Goal: Transaction & Acquisition: Purchase product/service

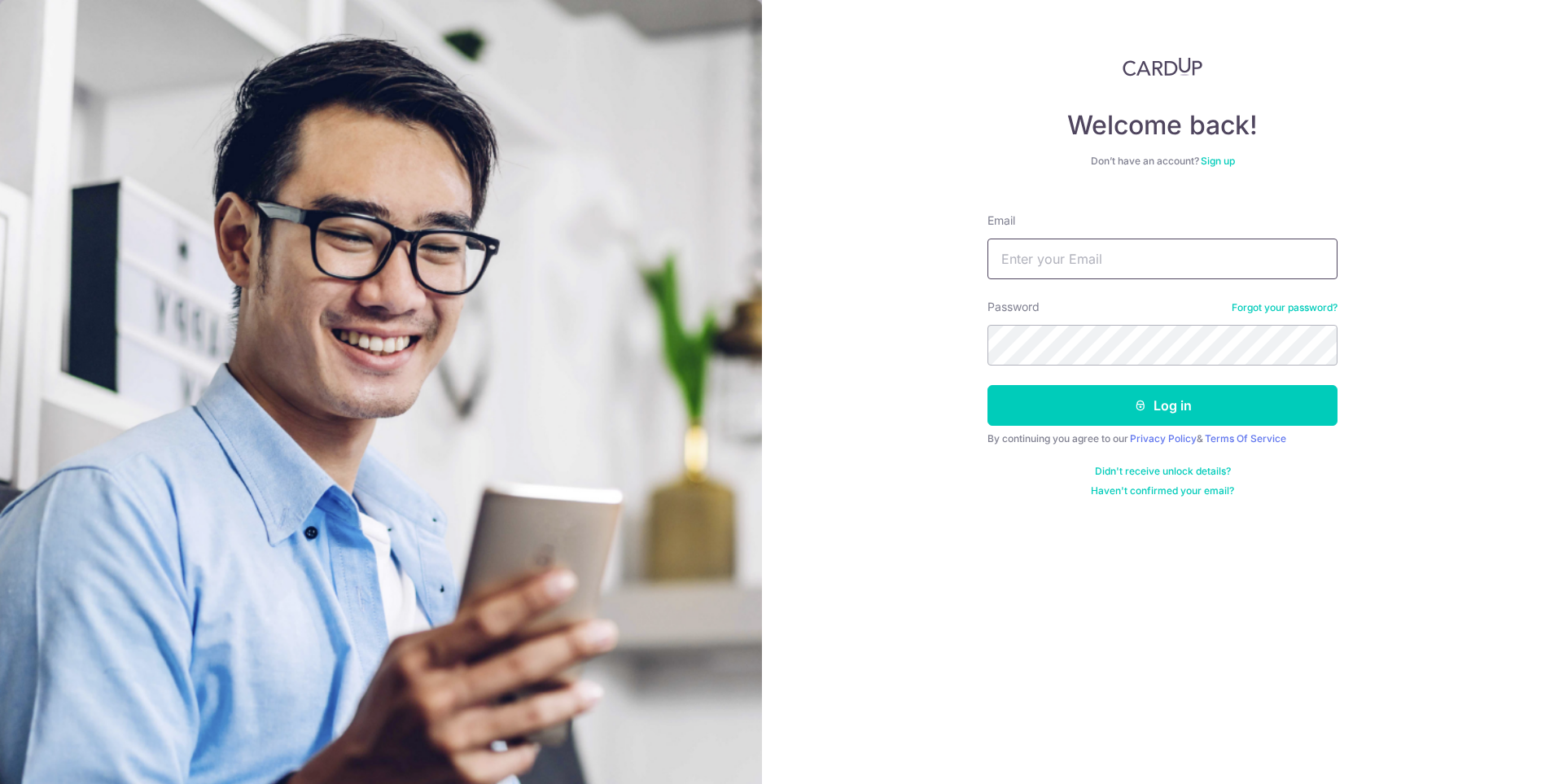
click at [1110, 245] on input "Email" at bounding box center [1163, 259] width 350 height 41
type input "l"
type input "lcpteck@gmail.com"
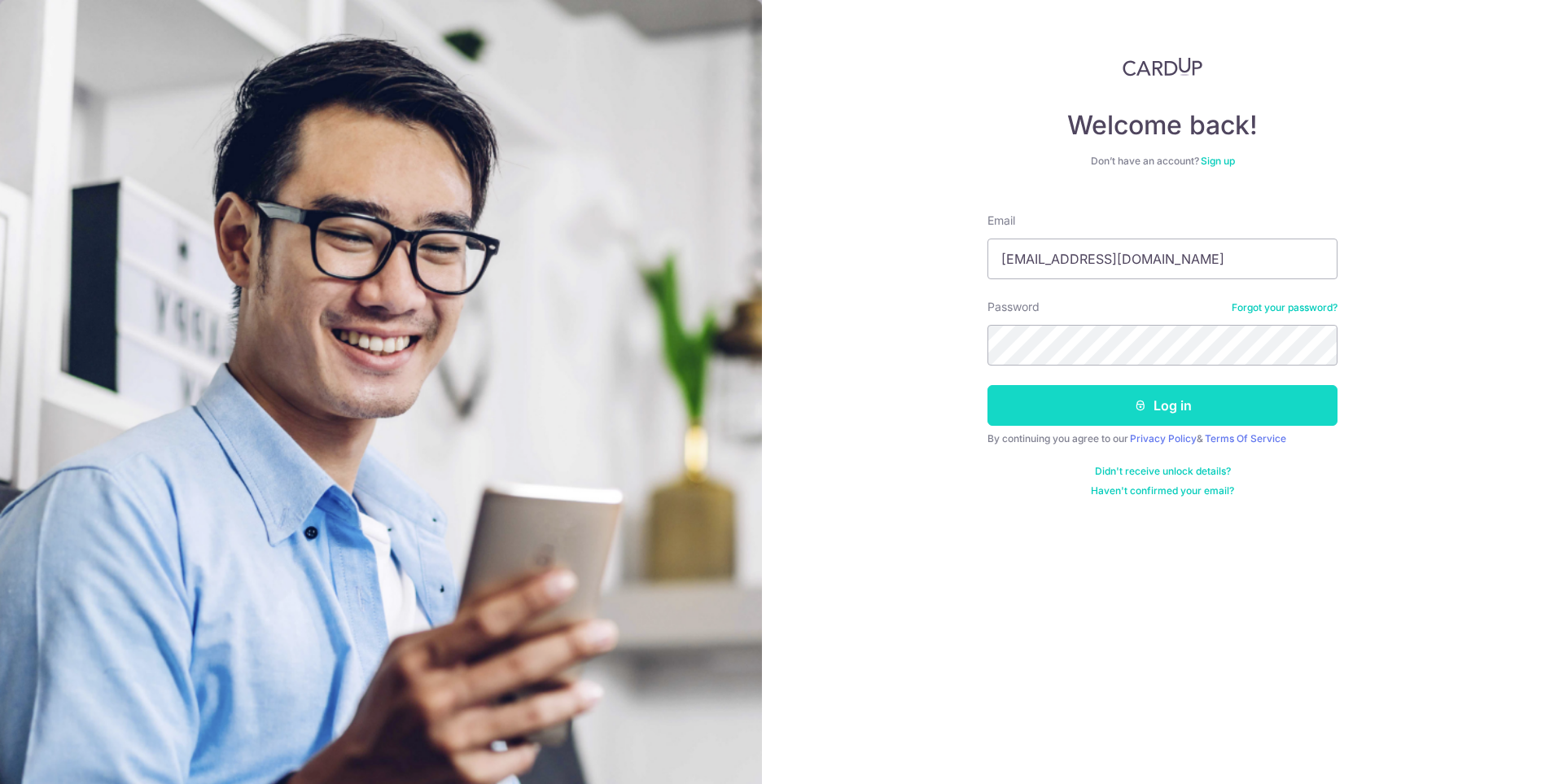
click at [1172, 407] on button "Log in" at bounding box center [1163, 405] width 350 height 41
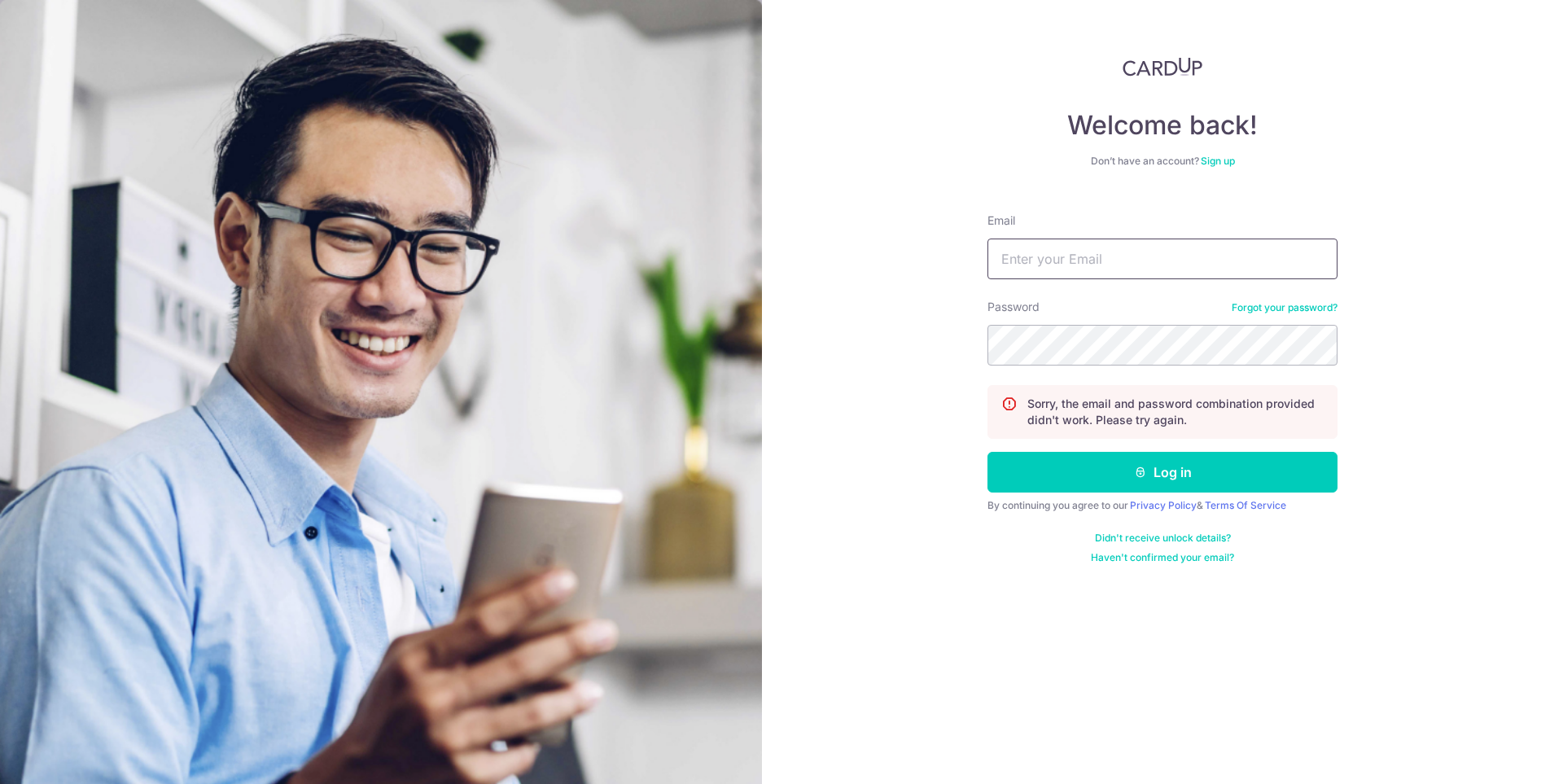
click at [1121, 253] on input "Email" at bounding box center [1163, 259] width 350 height 41
type input "lcpteck@gmail.com"
click at [988, 452] on button "Log in" at bounding box center [1163, 472] width 350 height 41
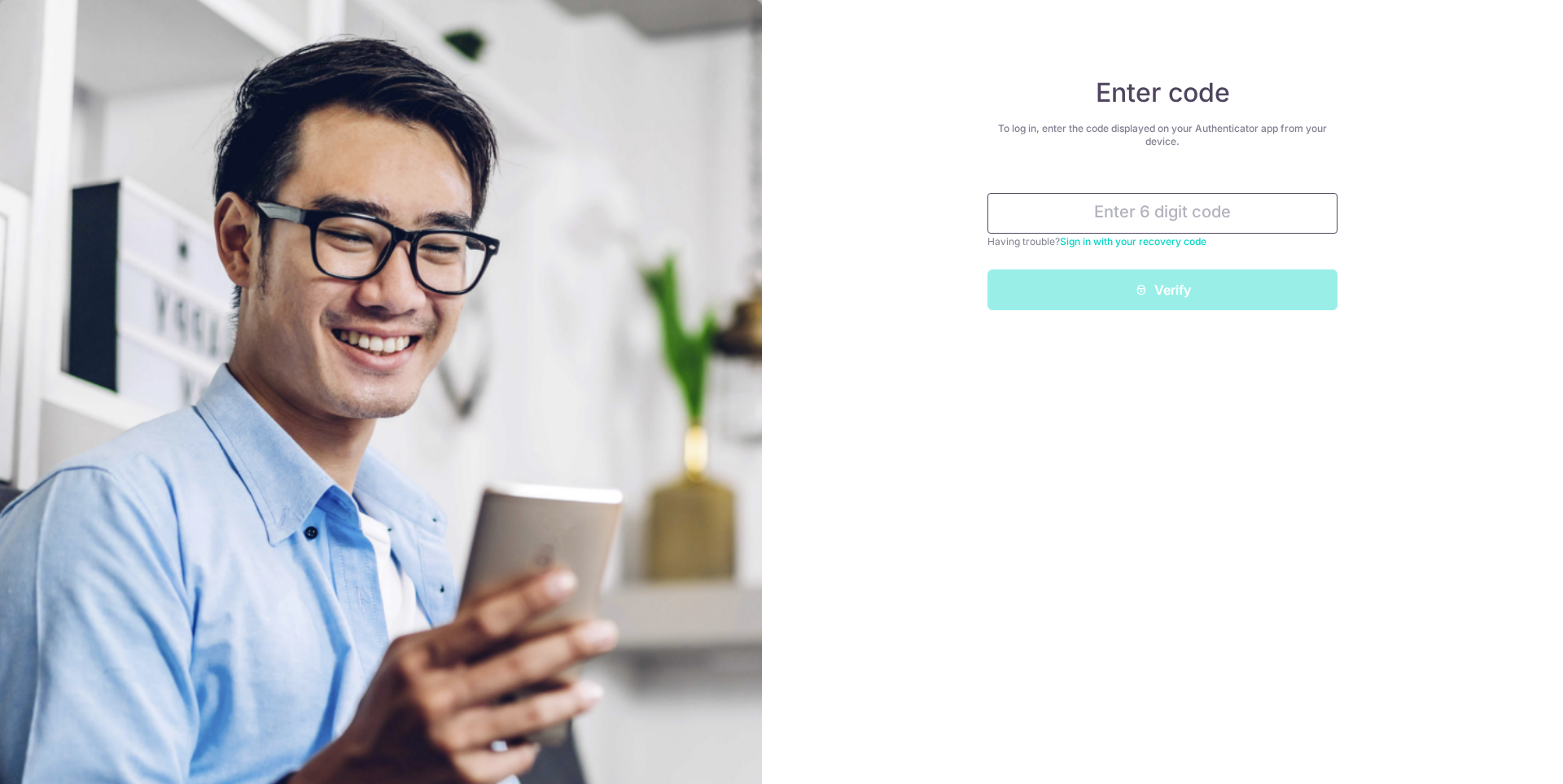
click at [1204, 212] on input "text" at bounding box center [1163, 213] width 350 height 41
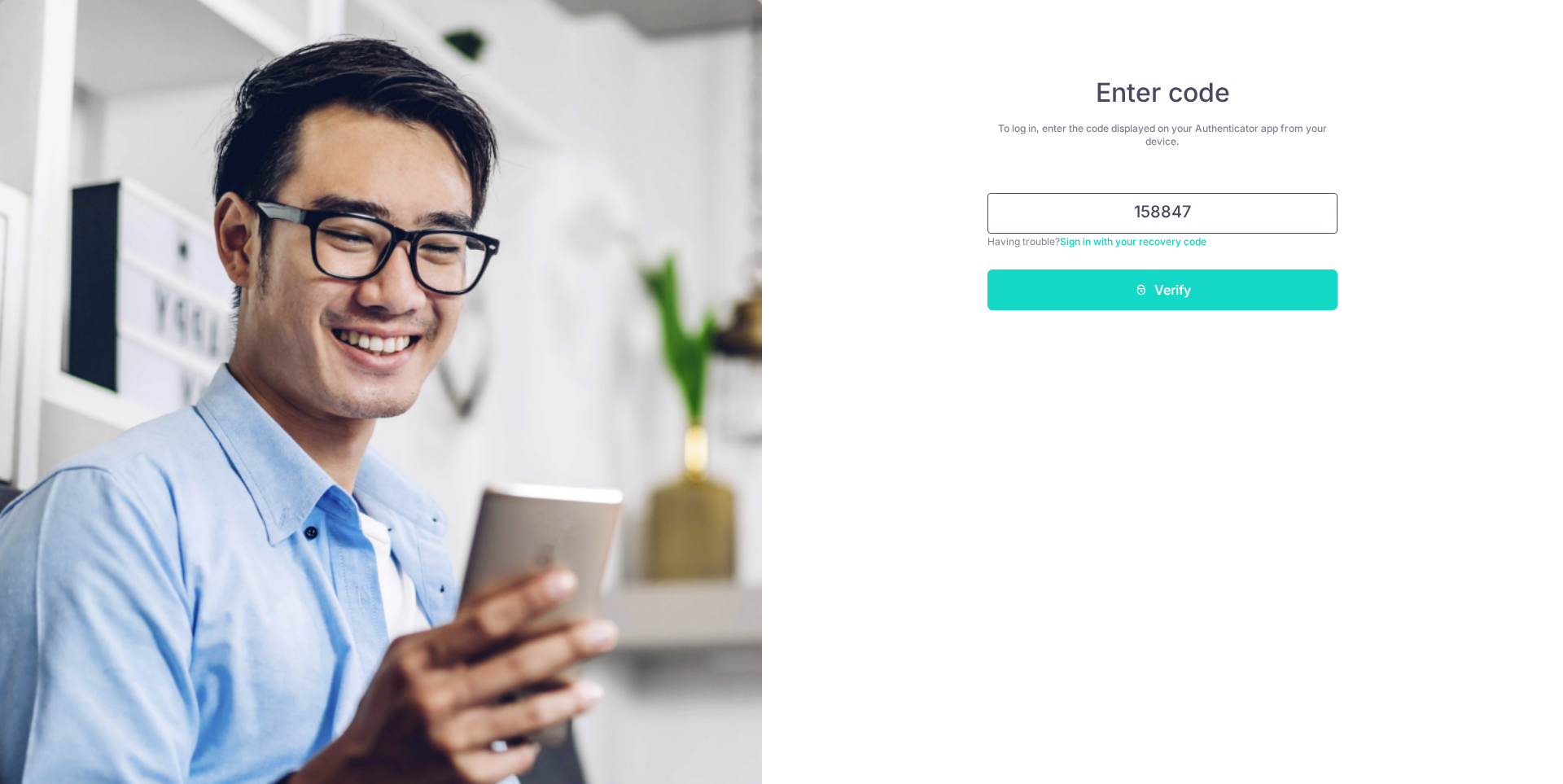
type input "158847"
click at [1182, 296] on button "Verify" at bounding box center [1163, 290] width 350 height 41
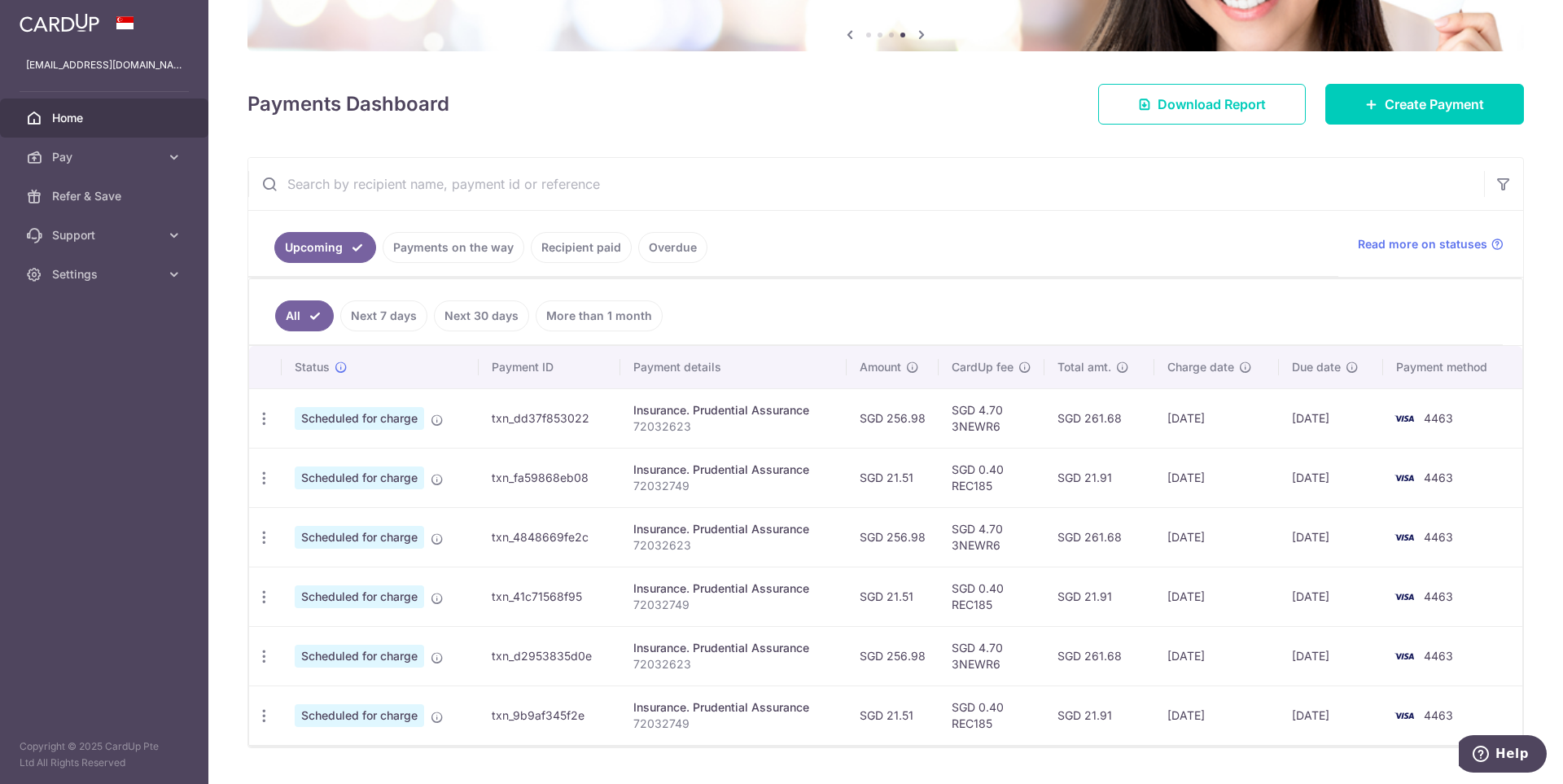
scroll to position [116, 0]
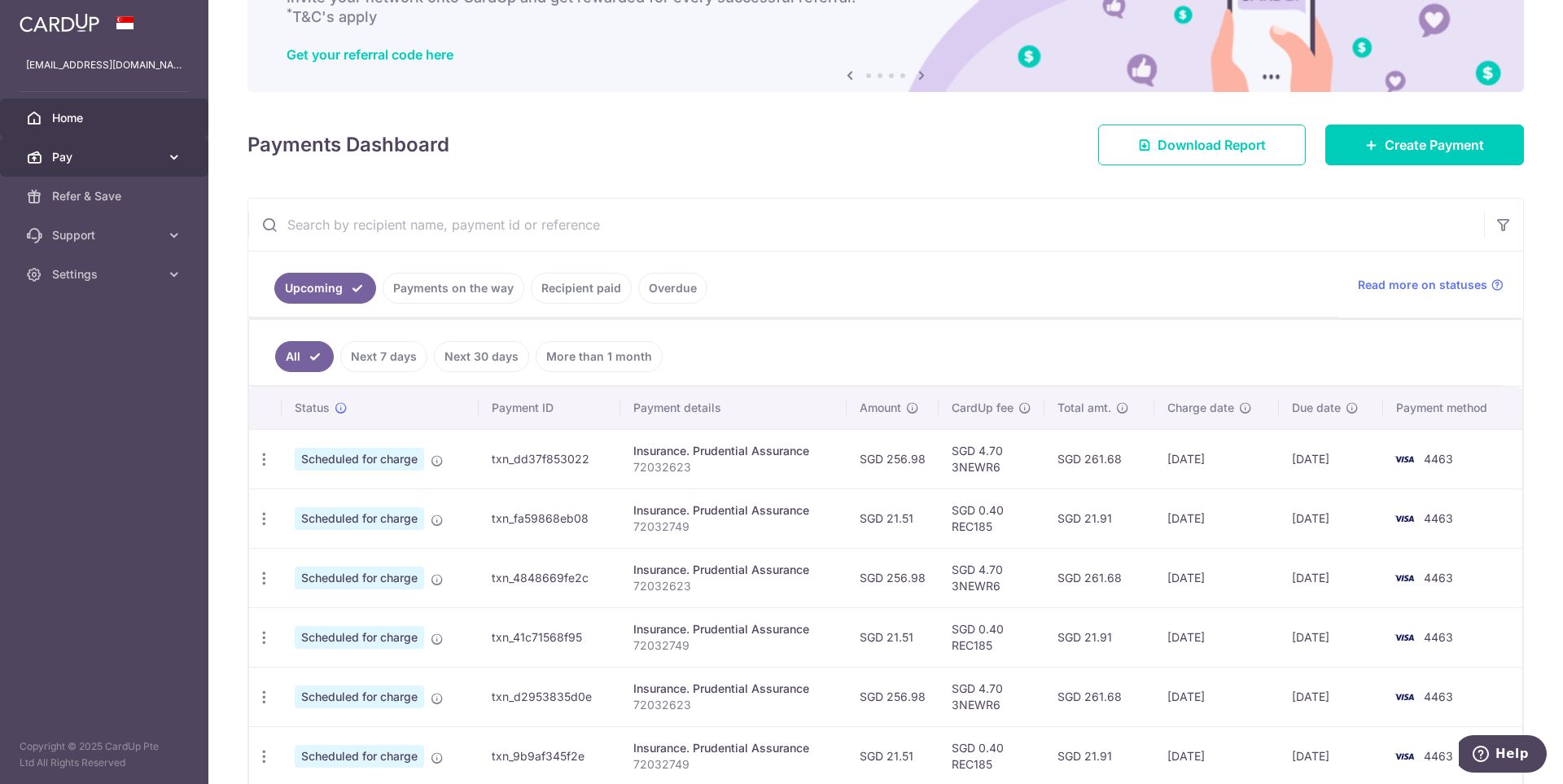
click at [128, 163] on span "Pay" at bounding box center [106, 157] width 108 height 16
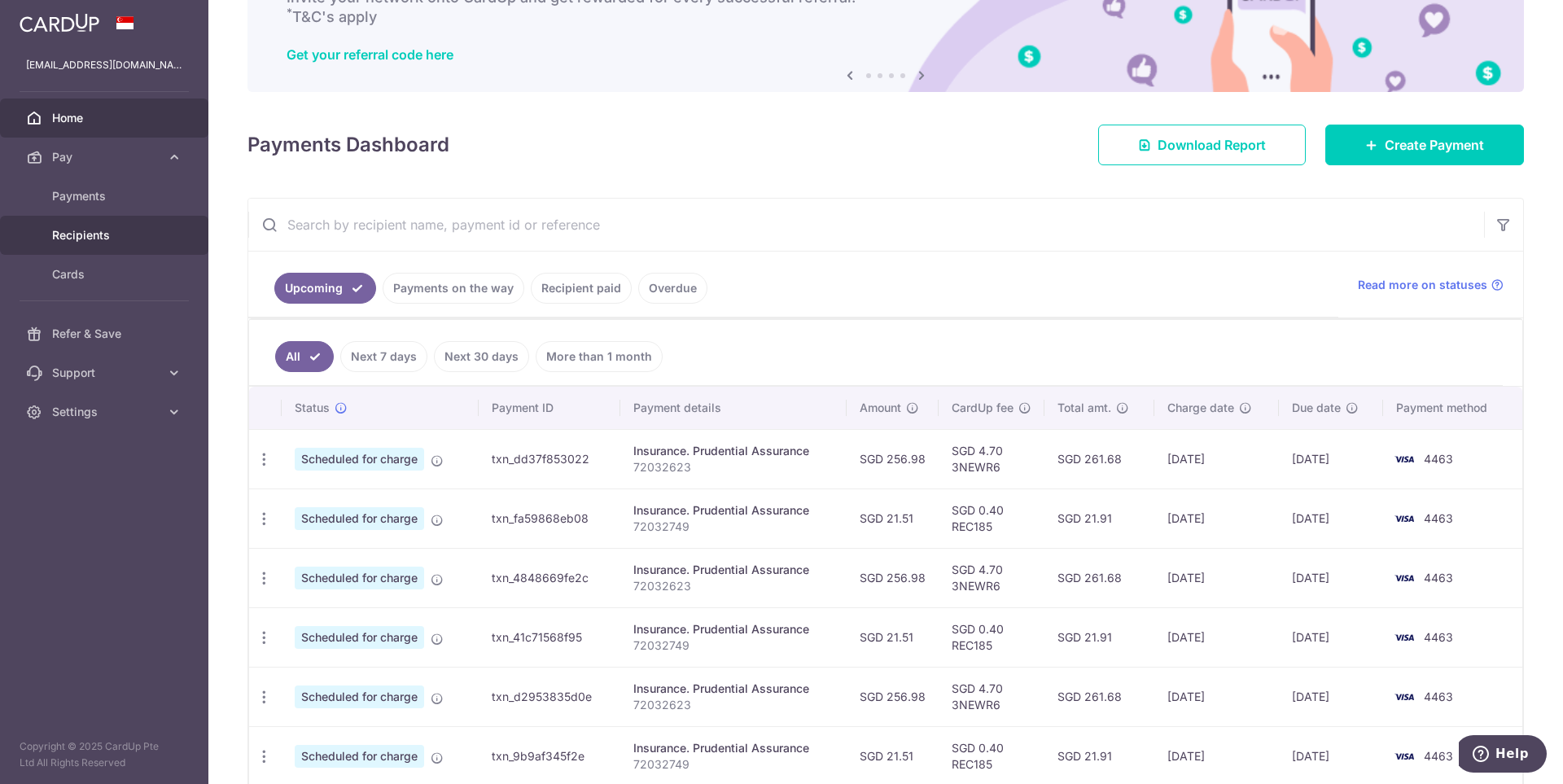
click at [112, 231] on span "Recipients" at bounding box center [106, 235] width 108 height 16
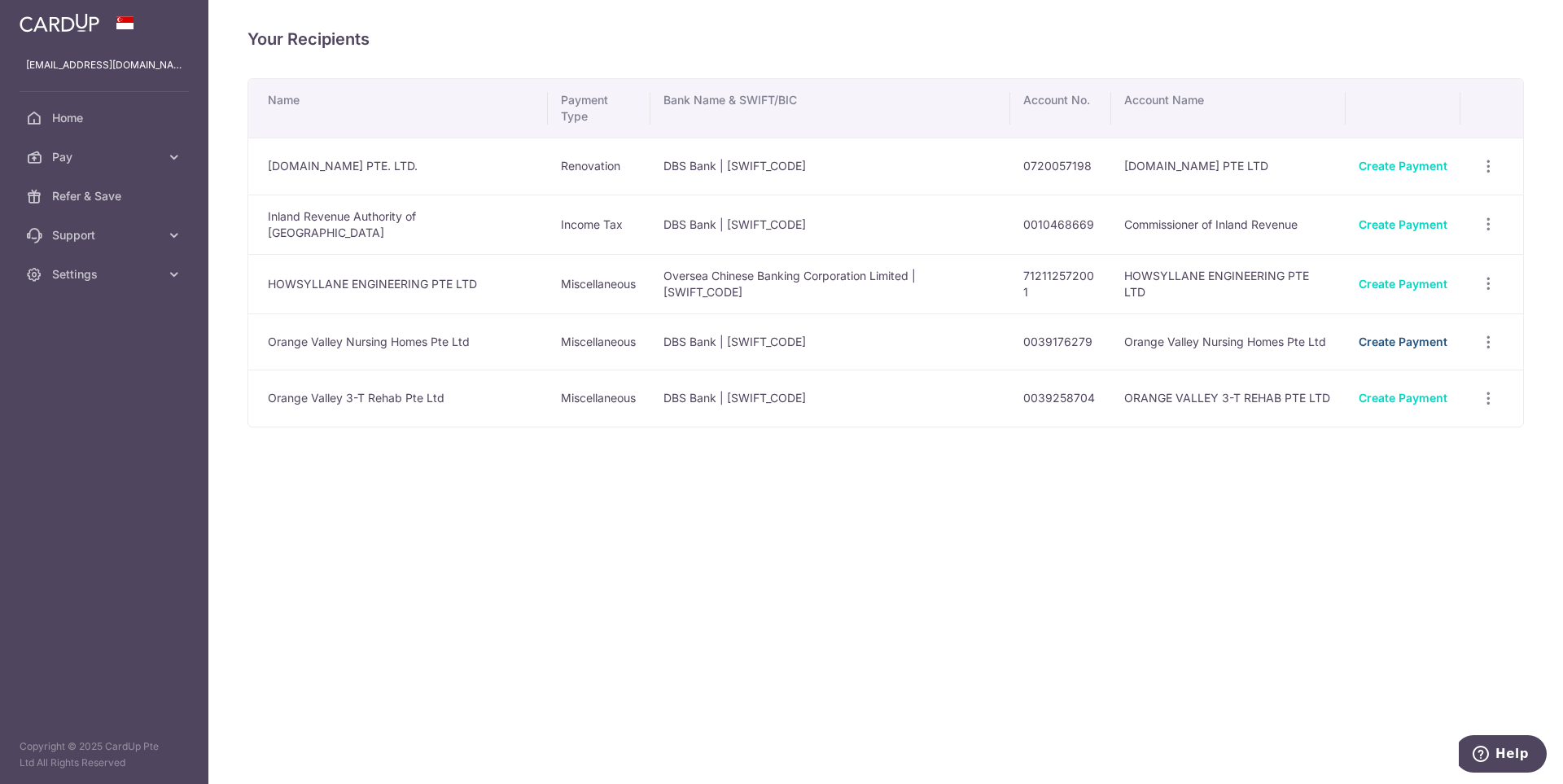
click at [1399, 334] on link "Create Payment" at bounding box center [1403, 341] width 89 height 14
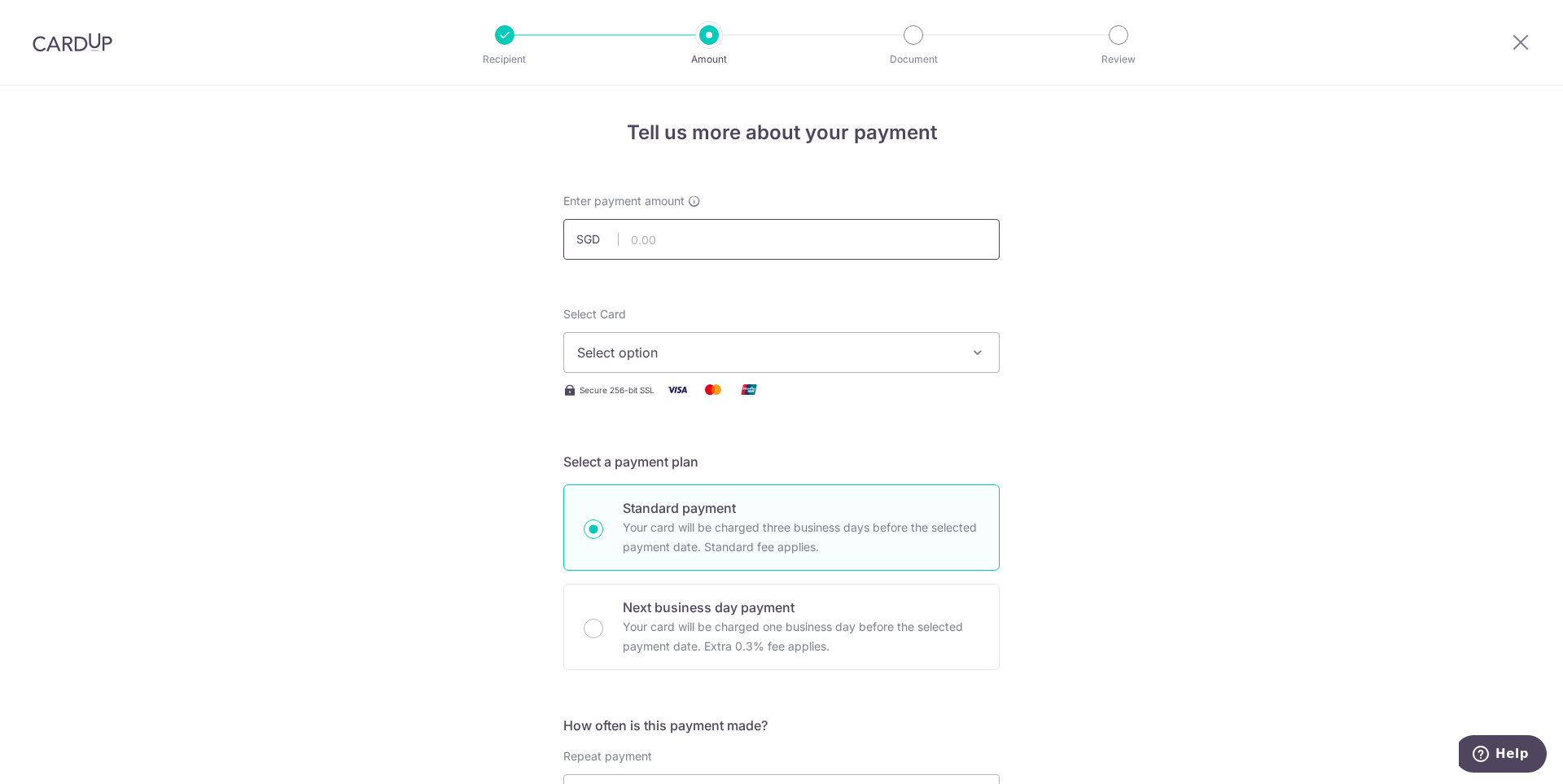
click at [704, 235] on input "text" at bounding box center [782, 239] width 436 height 41
paste input "927.64"
type input "927.64"
click at [790, 346] on span "Select option" at bounding box center [767, 352] width 379 height 20
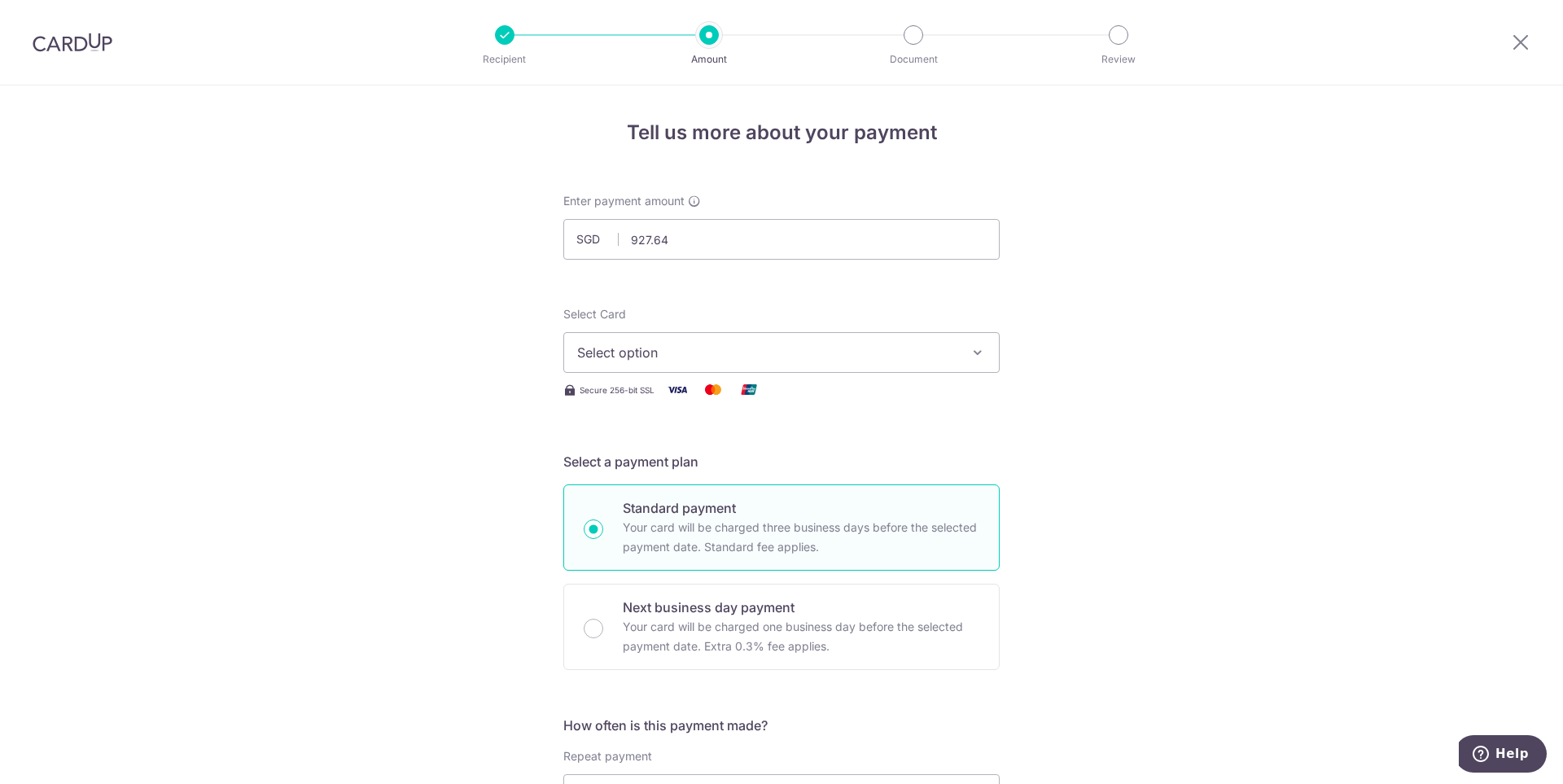
click at [762, 349] on span "Select option" at bounding box center [767, 352] width 379 height 20
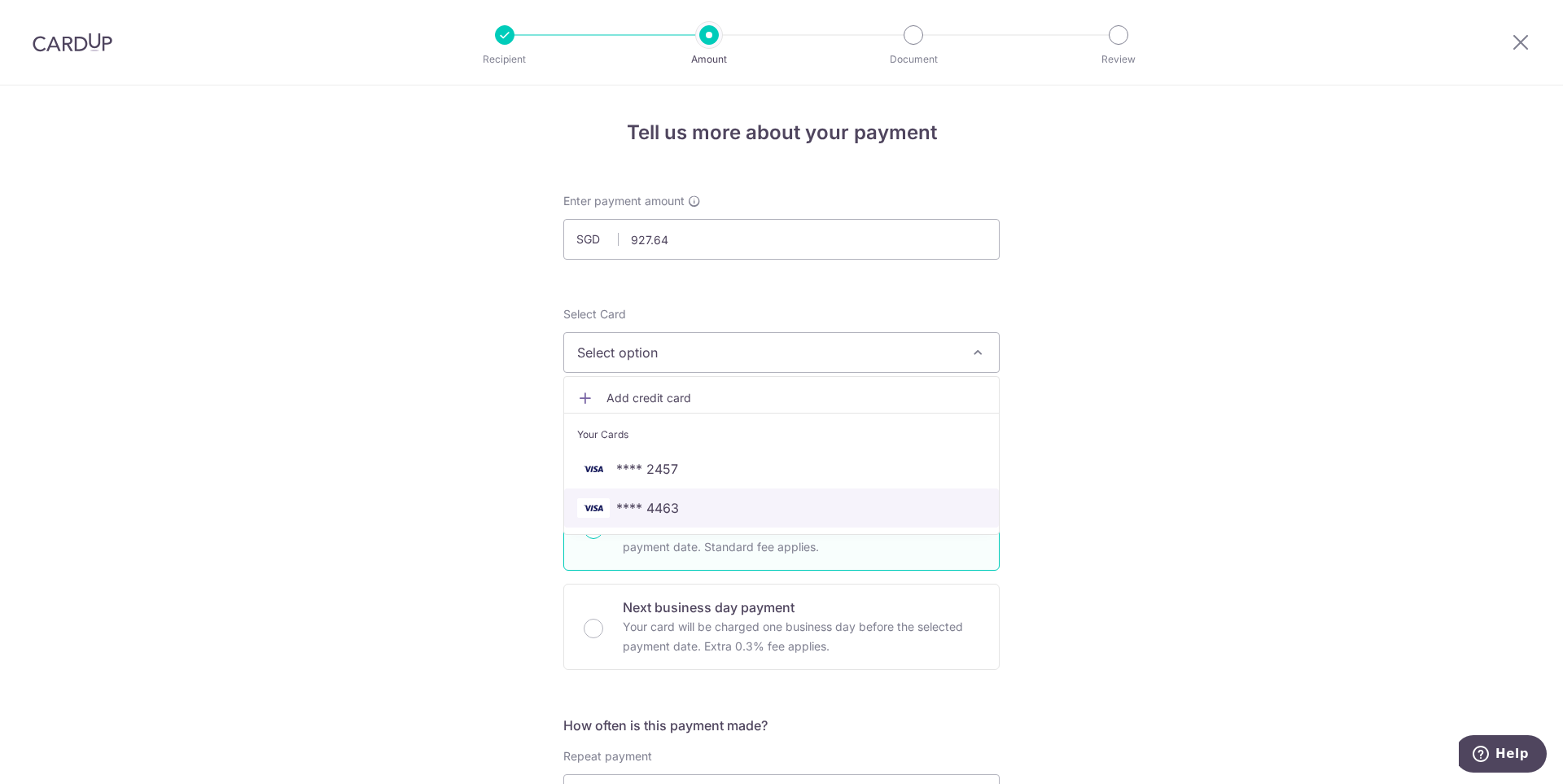
click at [664, 506] on span "**** 4463" at bounding box center [647, 507] width 63 height 20
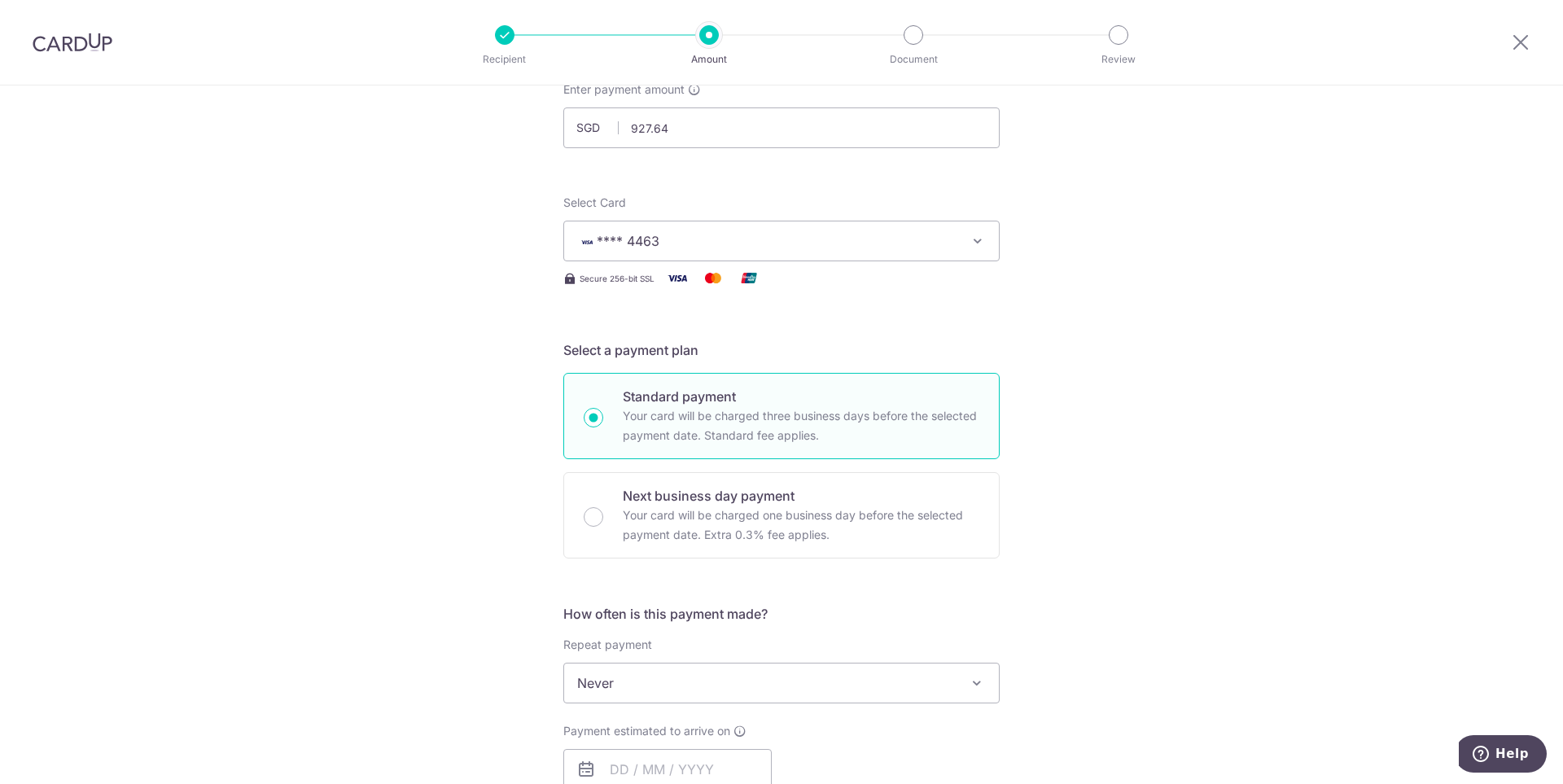
scroll to position [325, 0]
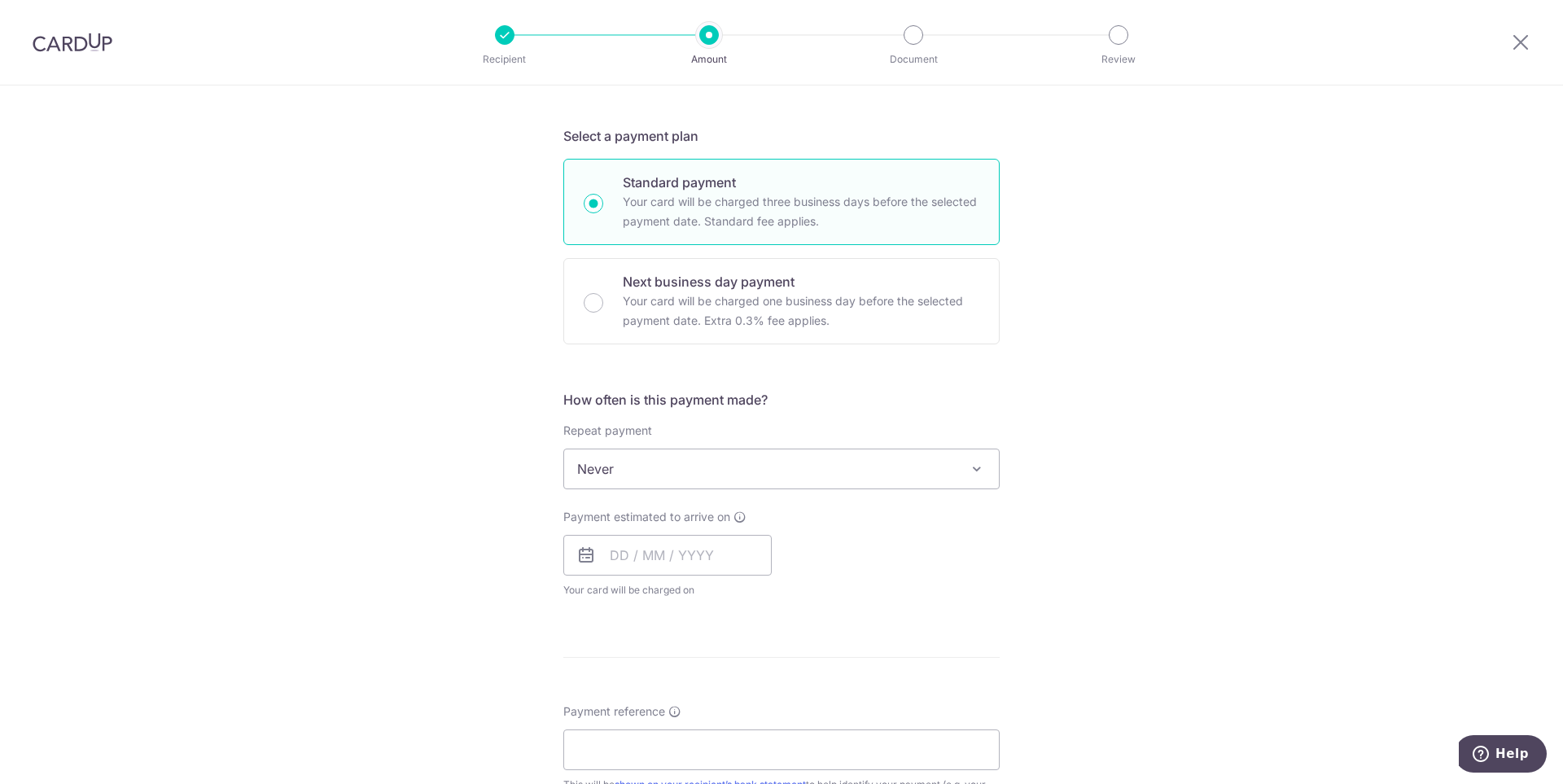
click at [792, 476] on span "Never" at bounding box center [782, 468] width 435 height 39
click at [1064, 455] on div "Tell us more about your payment Enter payment amount SGD 927.64 927.64 Select C…" at bounding box center [782, 495] width 1563 height 1471
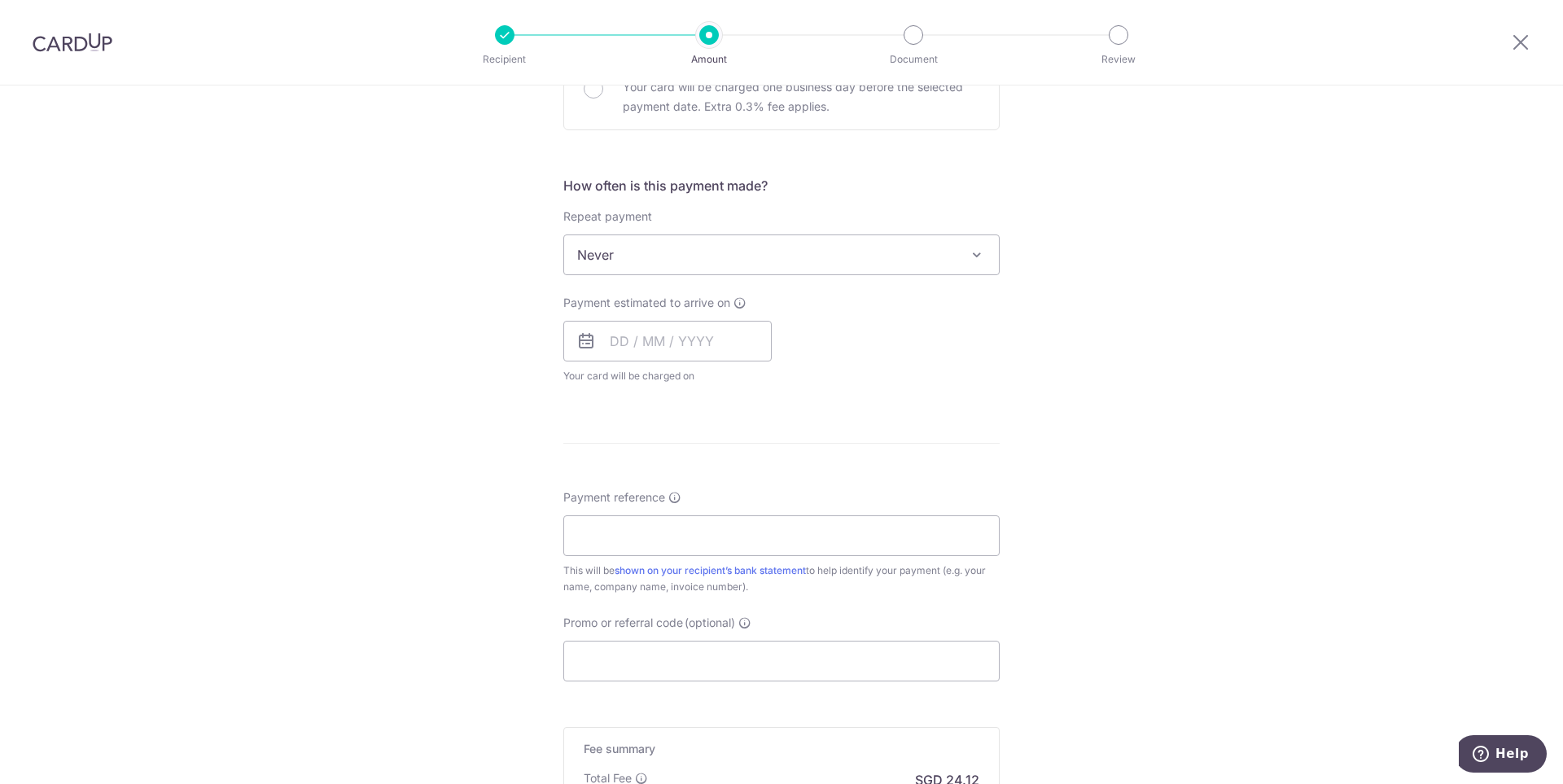
scroll to position [569, 0]
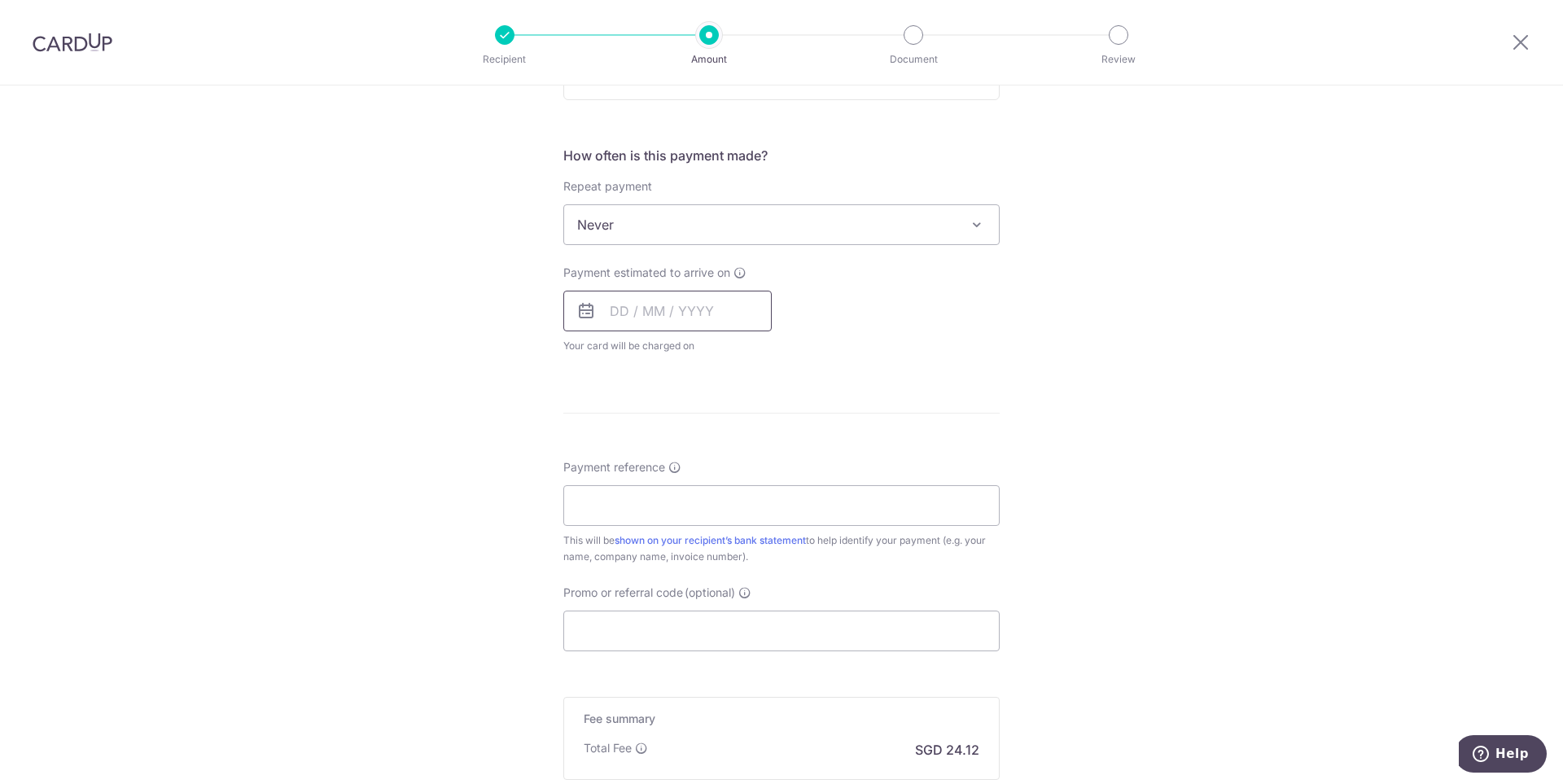
click at [632, 306] on input "text" at bounding box center [667, 310] width 208 height 41
click at [690, 493] on link "15" at bounding box center [695, 491] width 26 height 26
type input "[DATE]"
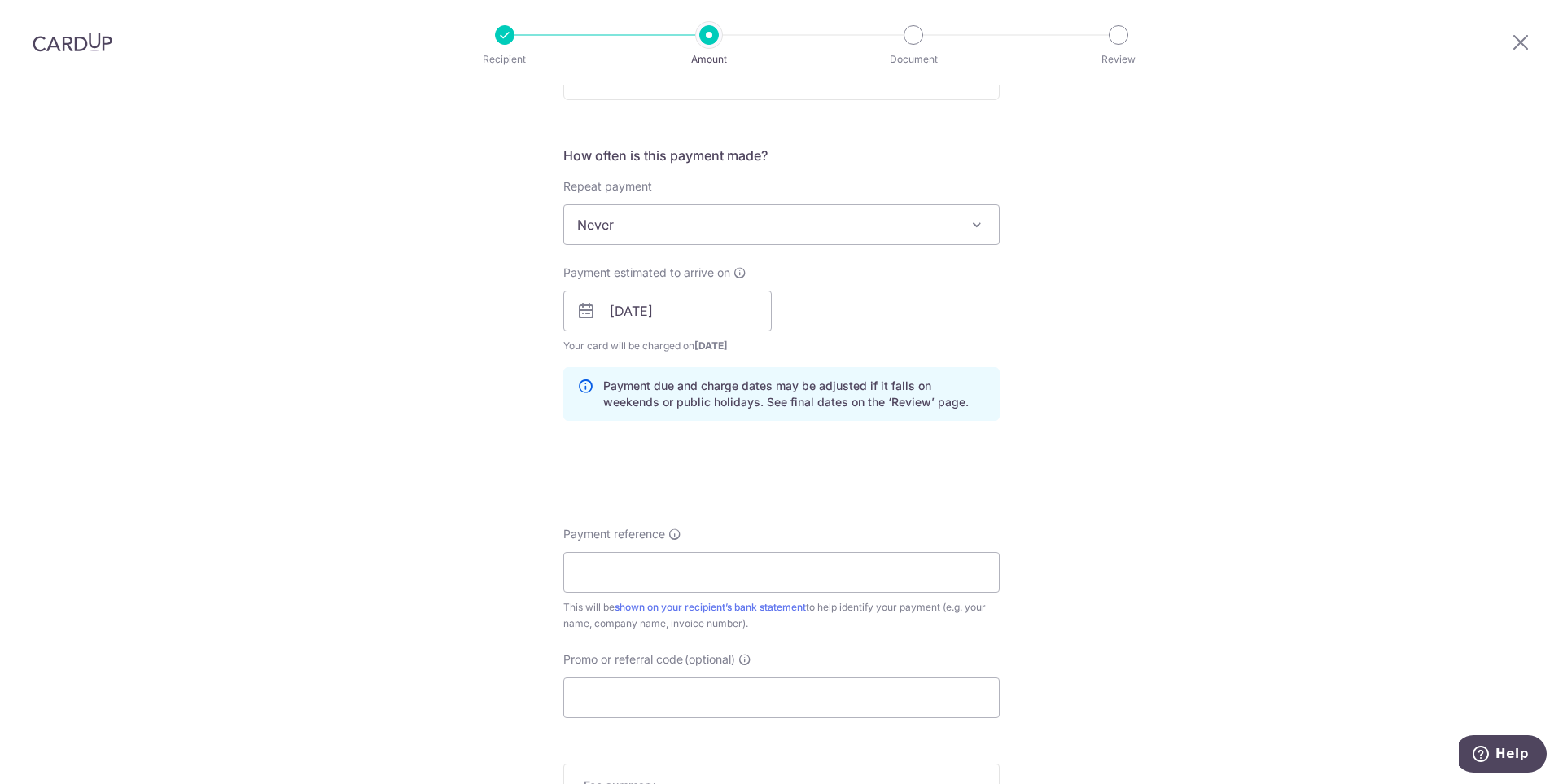
click at [1170, 354] on div "Tell us more about your payment Enter payment amount SGD 927.64 927.64 Select C…" at bounding box center [782, 285] width 1563 height 1538
click at [742, 583] on input "Payment reference" at bounding box center [782, 571] width 436 height 41
click at [637, 571] on input "Payment reference" at bounding box center [782, 571] width 436 height 41
paste input "IPI00104744"
paste input "C1003338"
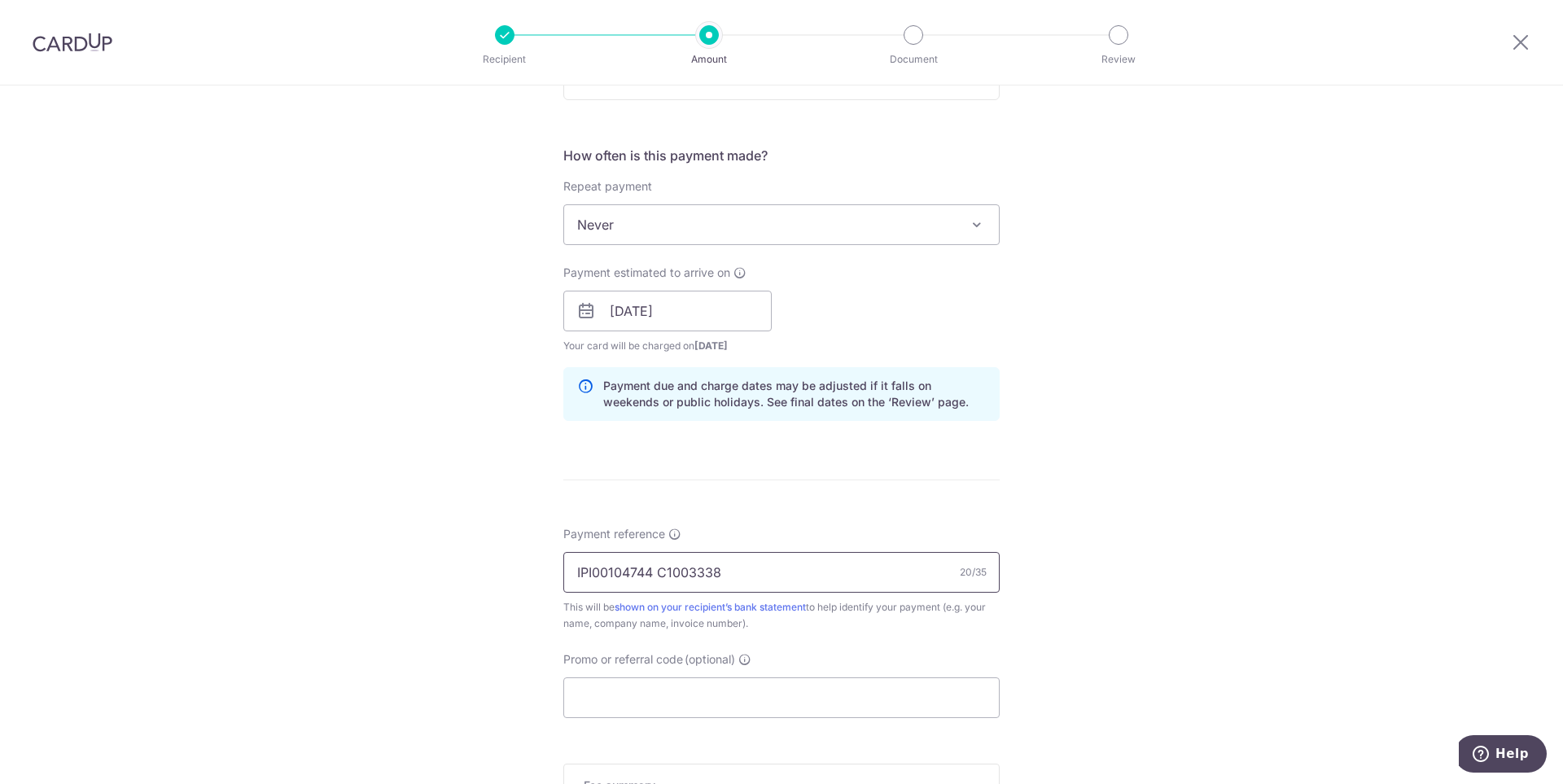
type input "IPI00104744 C1003338"
click at [1080, 594] on div "Tell us more about your payment Enter payment amount SGD 927.64 927.64 Select C…" at bounding box center [782, 285] width 1563 height 1538
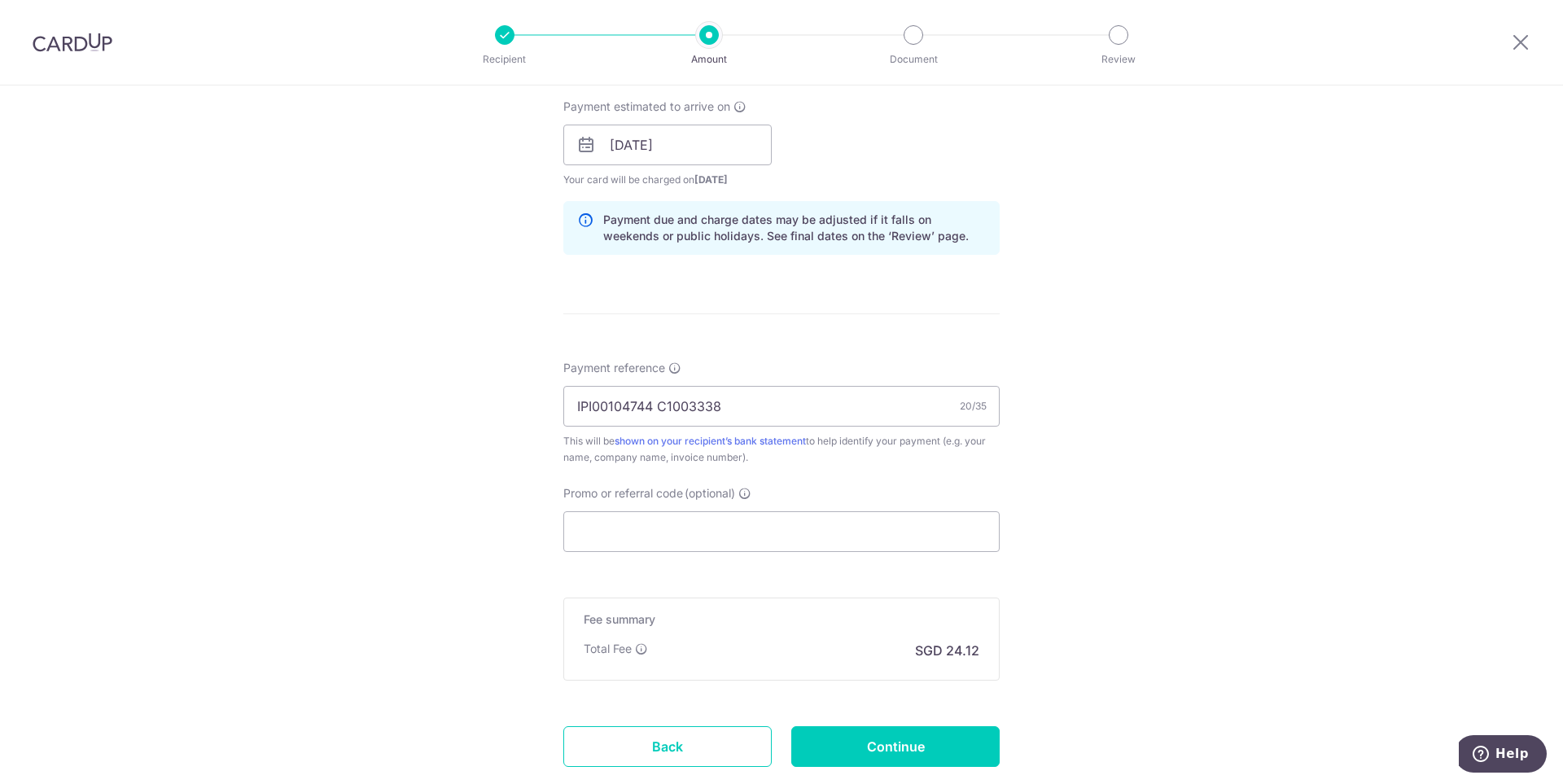
scroll to position [841, 0]
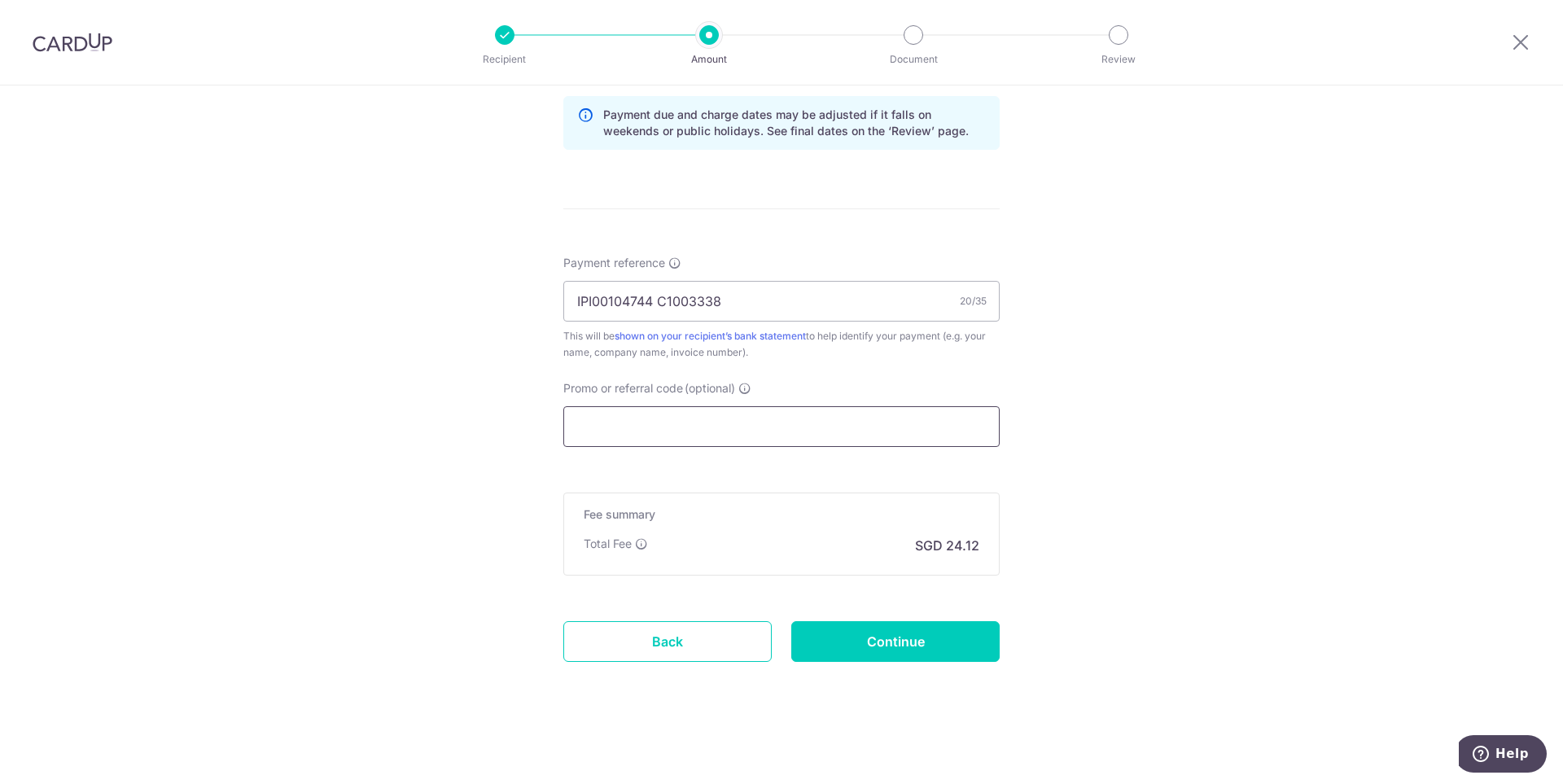
click at [737, 429] on input "Promo or referral code (optional)" at bounding box center [782, 426] width 436 height 41
paste input "OFF225"
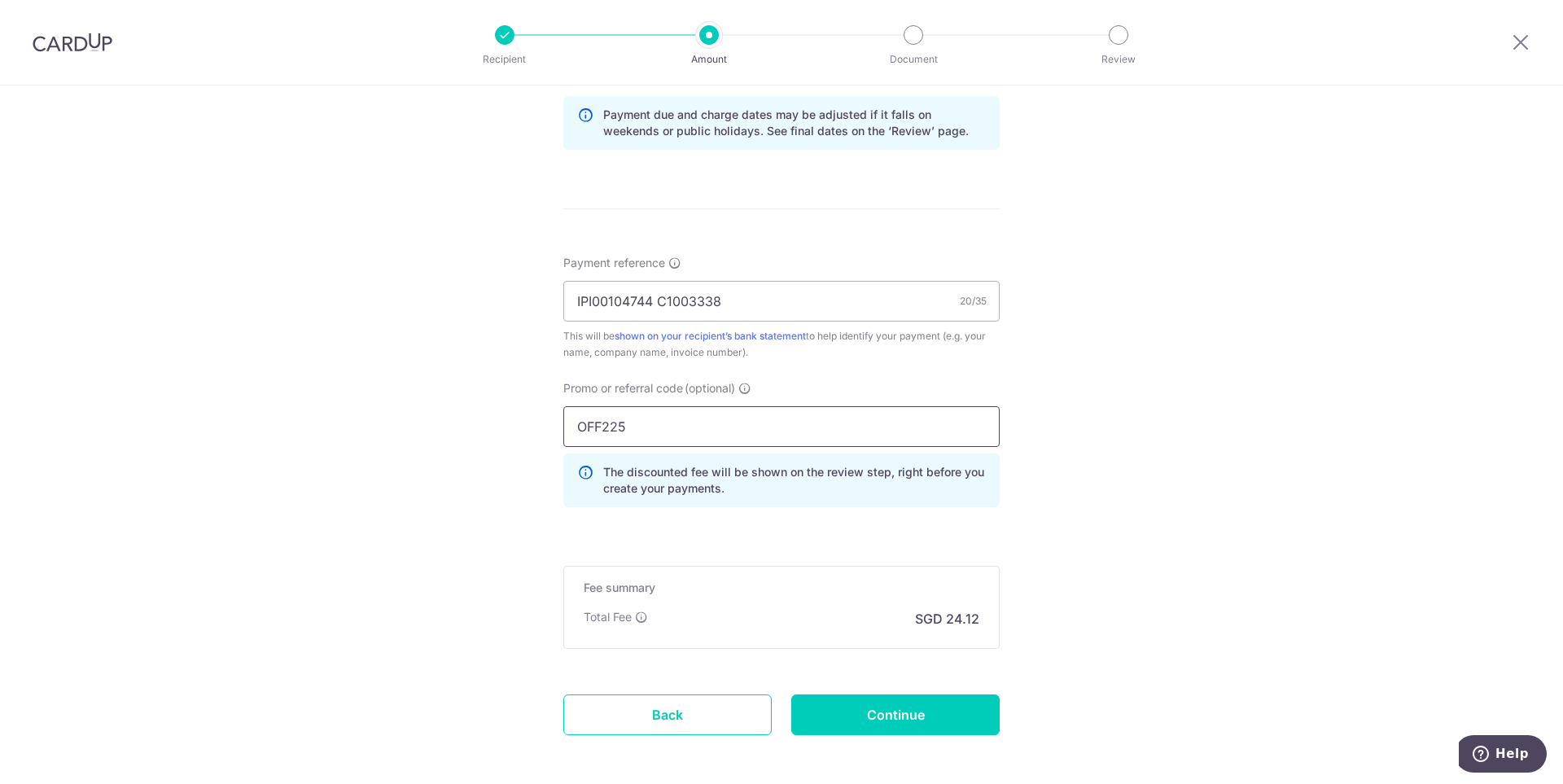
type input "OFF225"
click at [1075, 468] on div "Tell us more about your payment Enter payment amount SGD 927.64 927.64 Select C…" at bounding box center [782, 51] width 1563 height 1612
click at [1348, 527] on div "Tell us more about your payment Enter payment amount SGD 927.64 927.64 Select C…" at bounding box center [782, 51] width 1563 height 1612
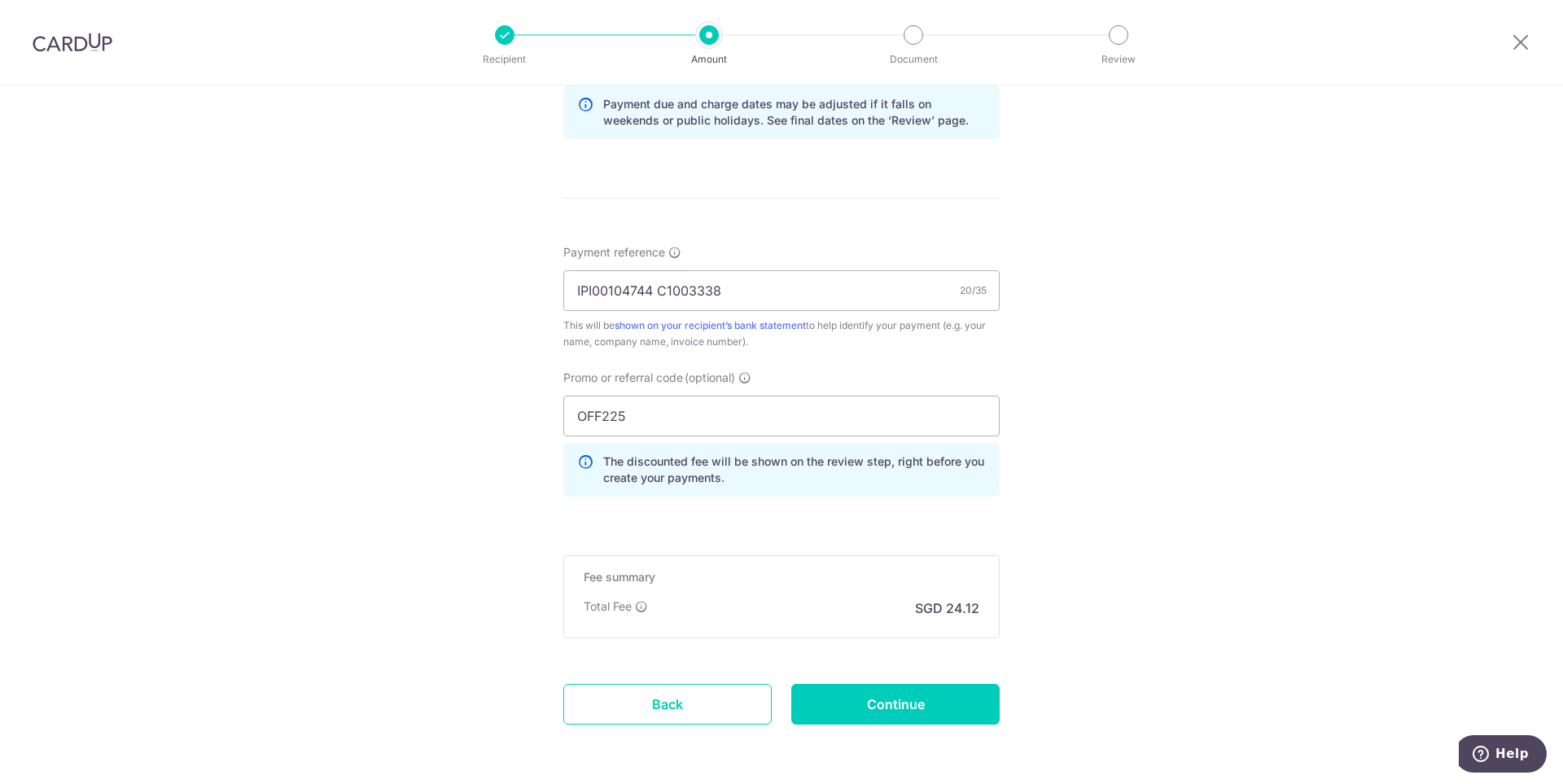
scroll to position [913, 0]
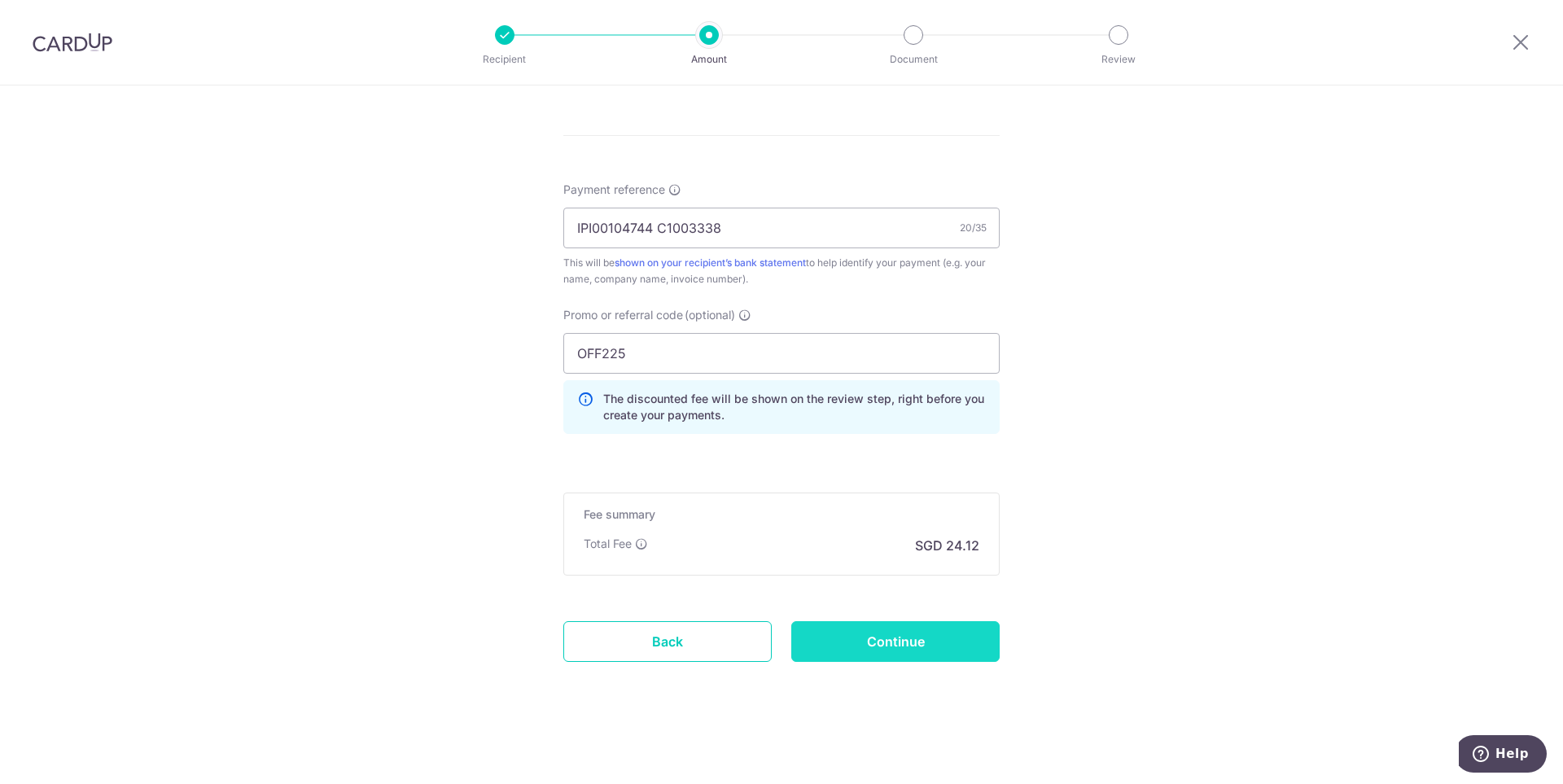
click at [905, 640] on input "Continue" at bounding box center [895, 641] width 208 height 41
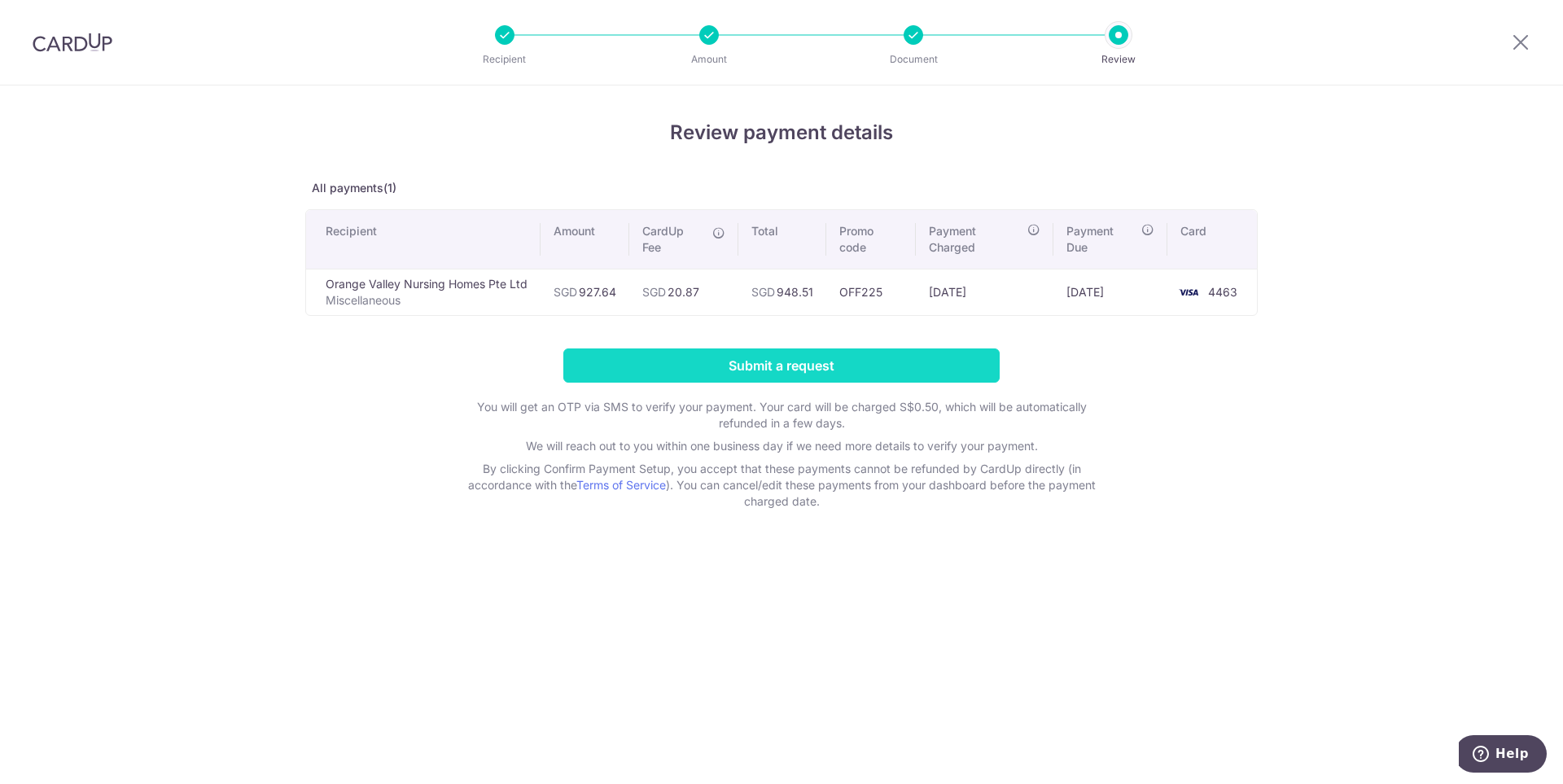
click at [811, 368] on input "Submit a request" at bounding box center [782, 365] width 436 height 34
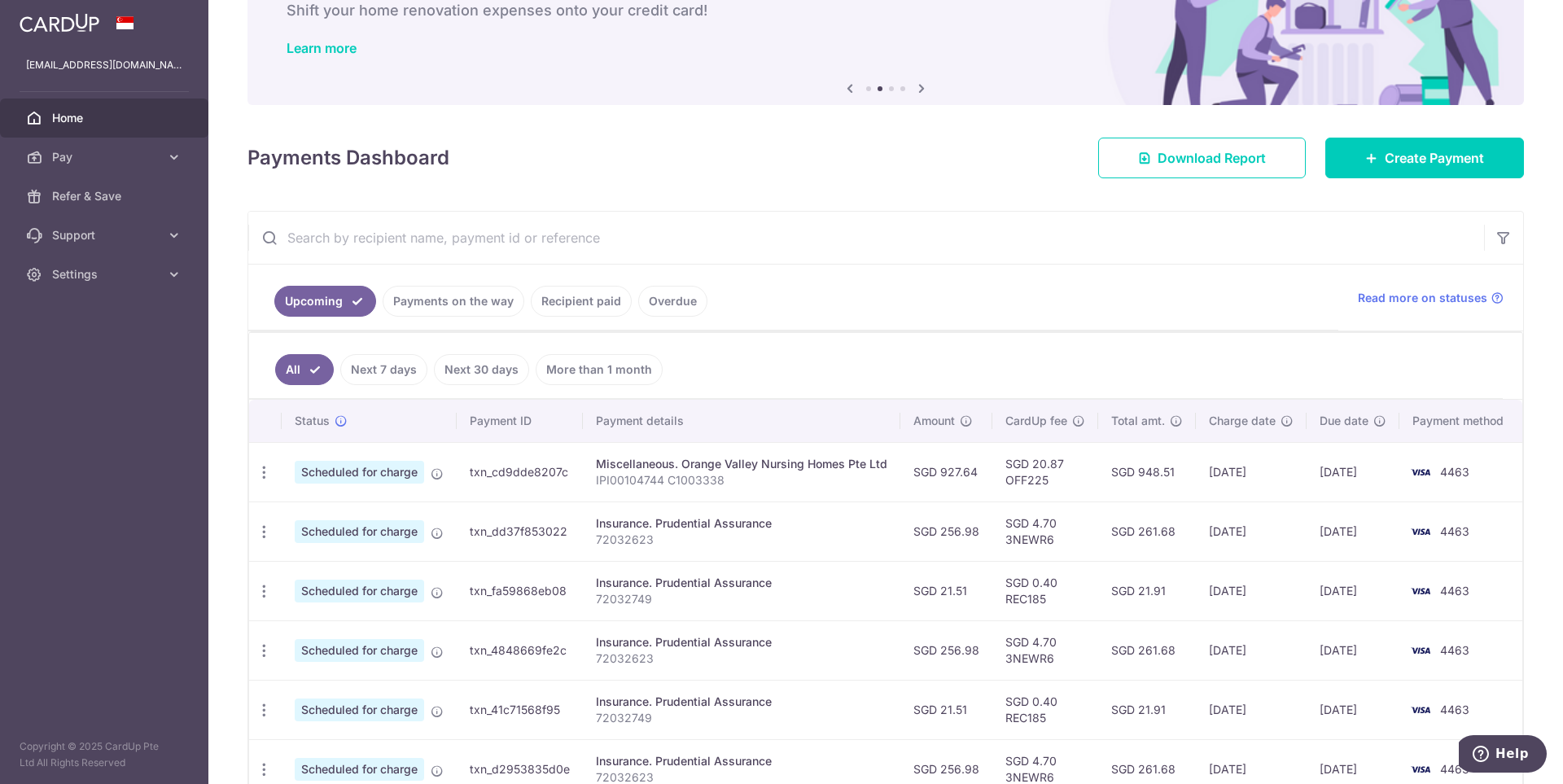
scroll to position [244, 0]
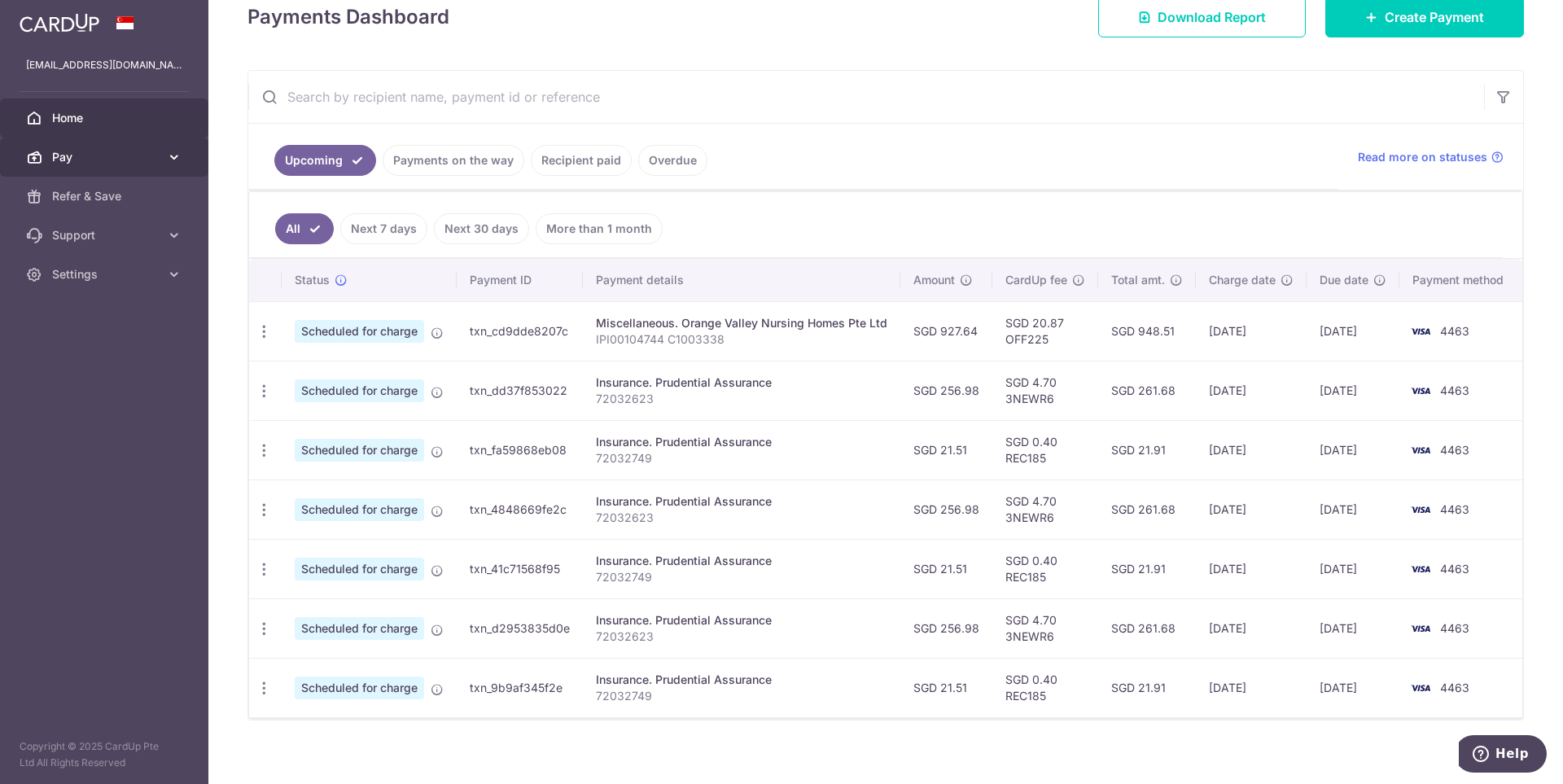
click at [81, 148] on link "Pay" at bounding box center [104, 156] width 208 height 39
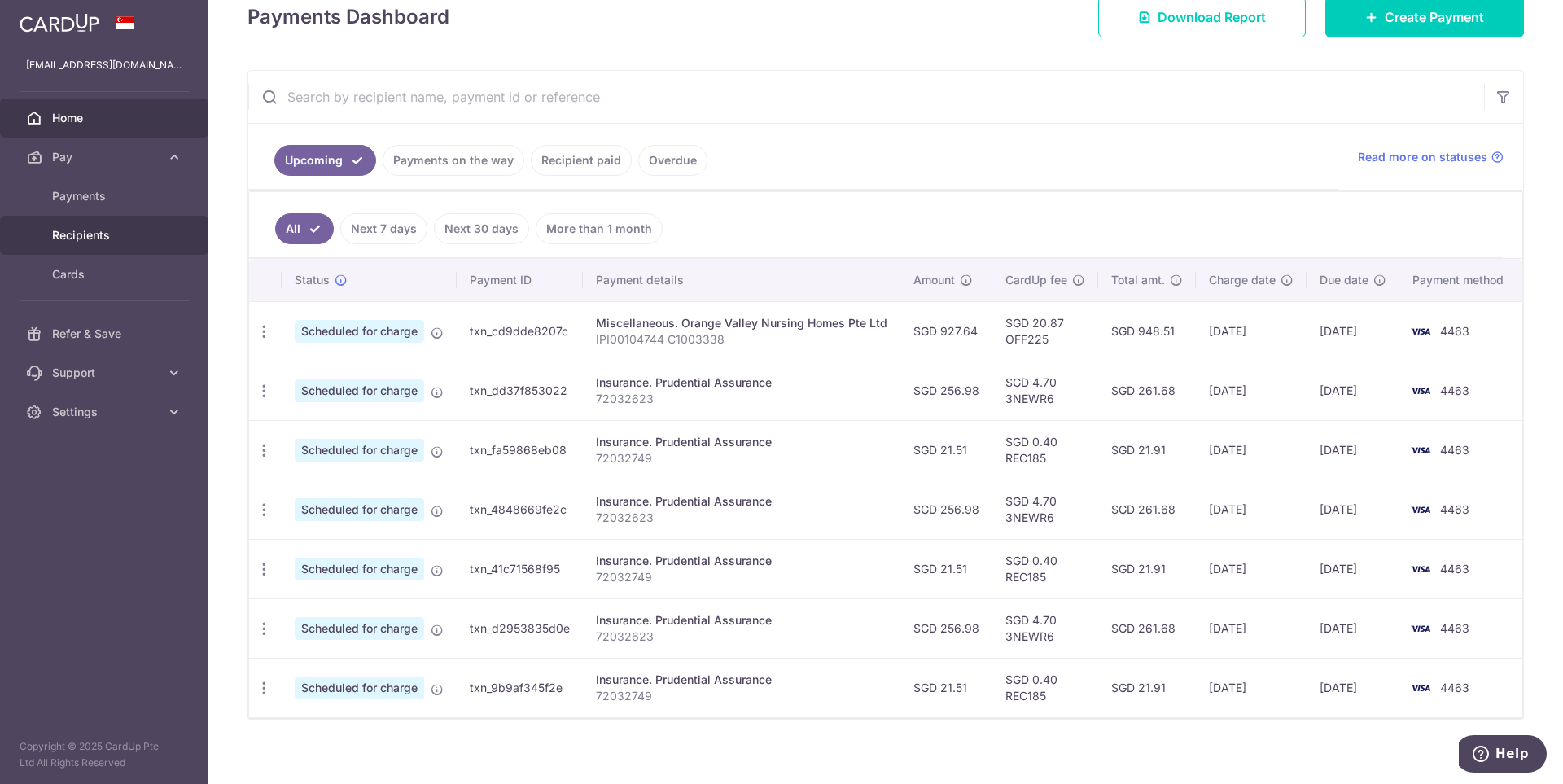
click at [112, 235] on span "Recipients" at bounding box center [106, 235] width 108 height 16
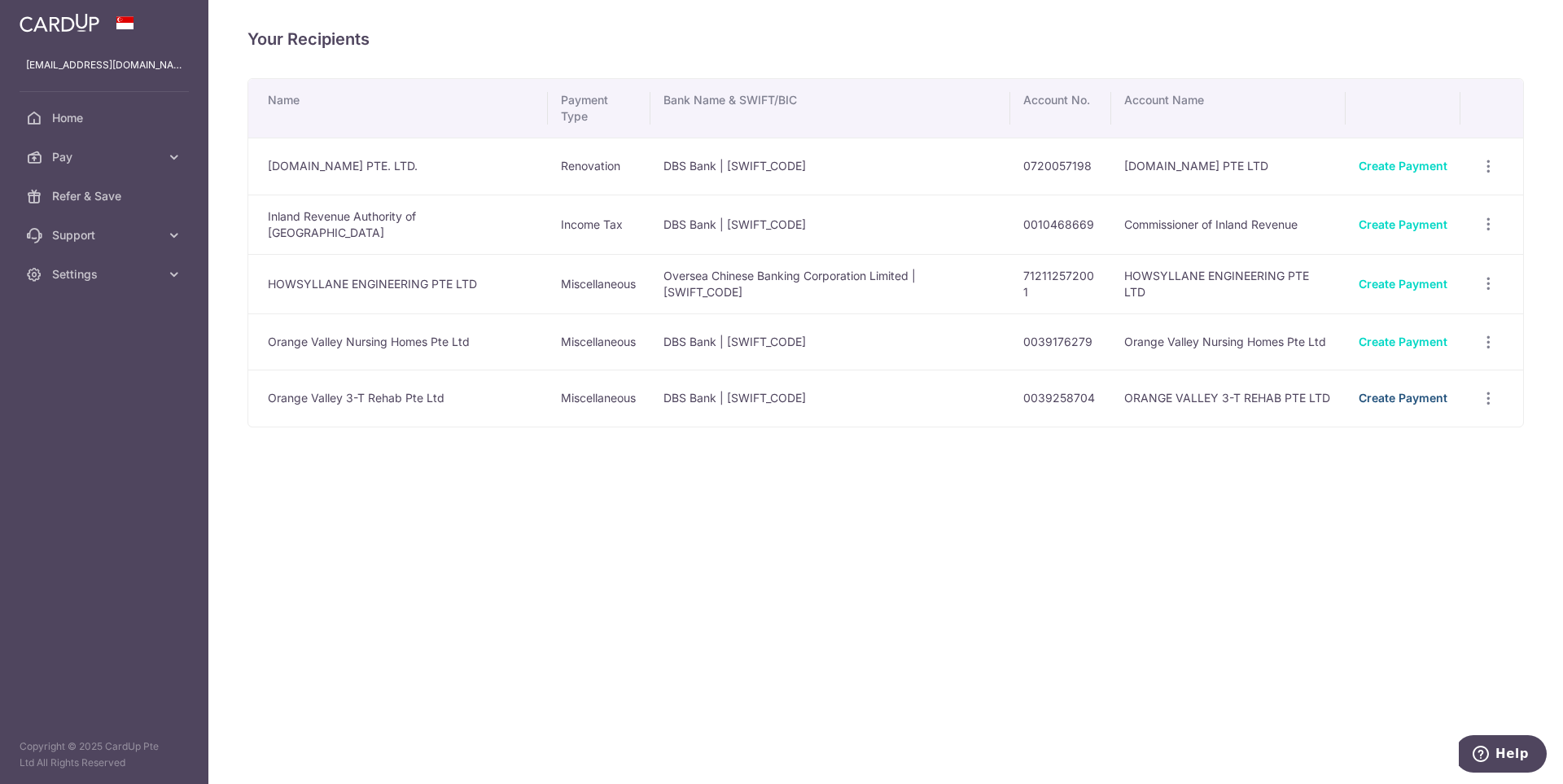
click at [1392, 391] on link "Create Payment" at bounding box center [1403, 398] width 89 height 14
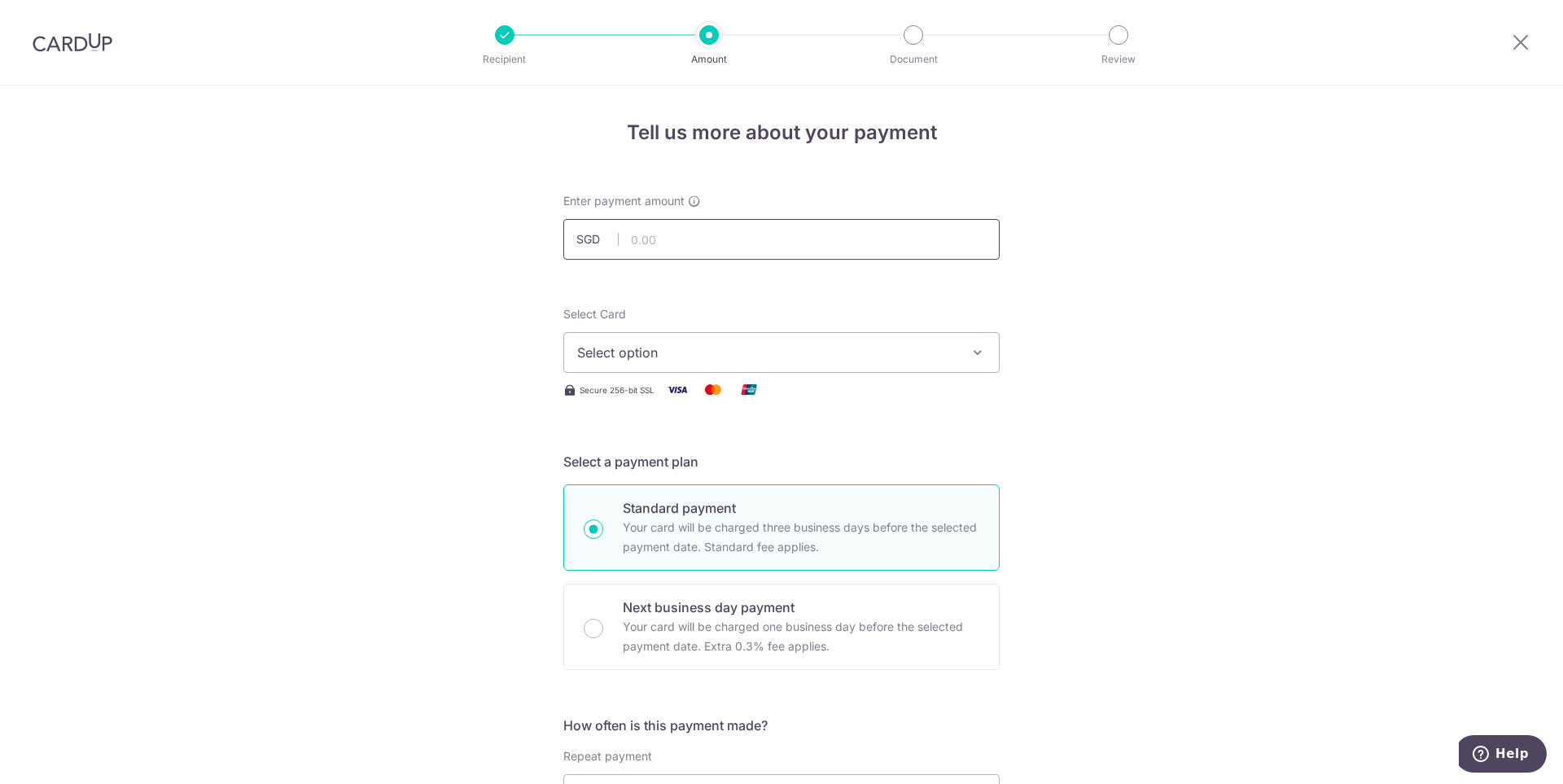
click at [695, 245] on input "text" at bounding box center [782, 239] width 436 height 41
type input "222.36"
click at [759, 357] on span "Select option" at bounding box center [767, 352] width 379 height 20
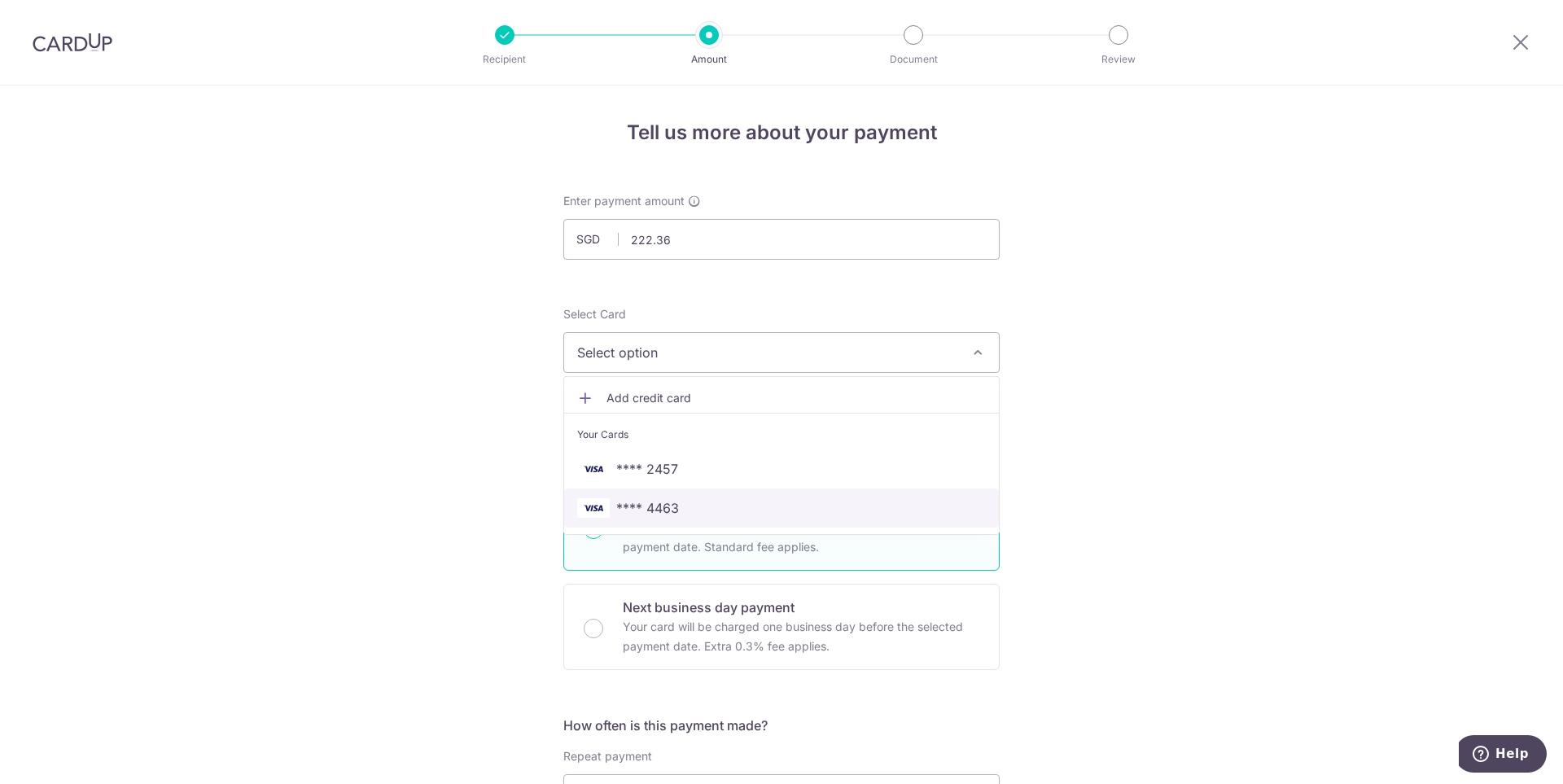
click at [646, 497] on span "**** 4463" at bounding box center [647, 507] width 63 height 20
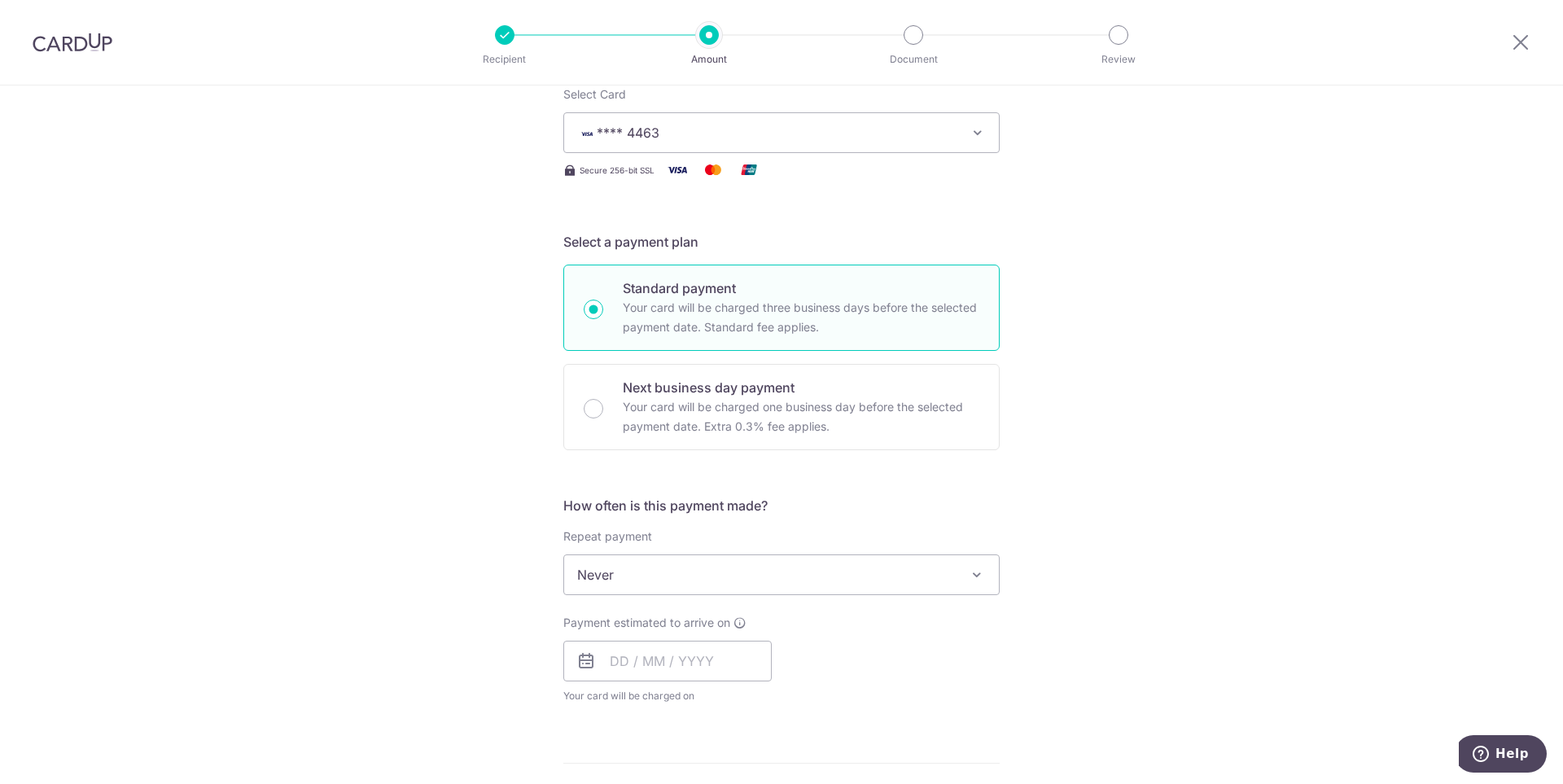
scroll to position [244, 0]
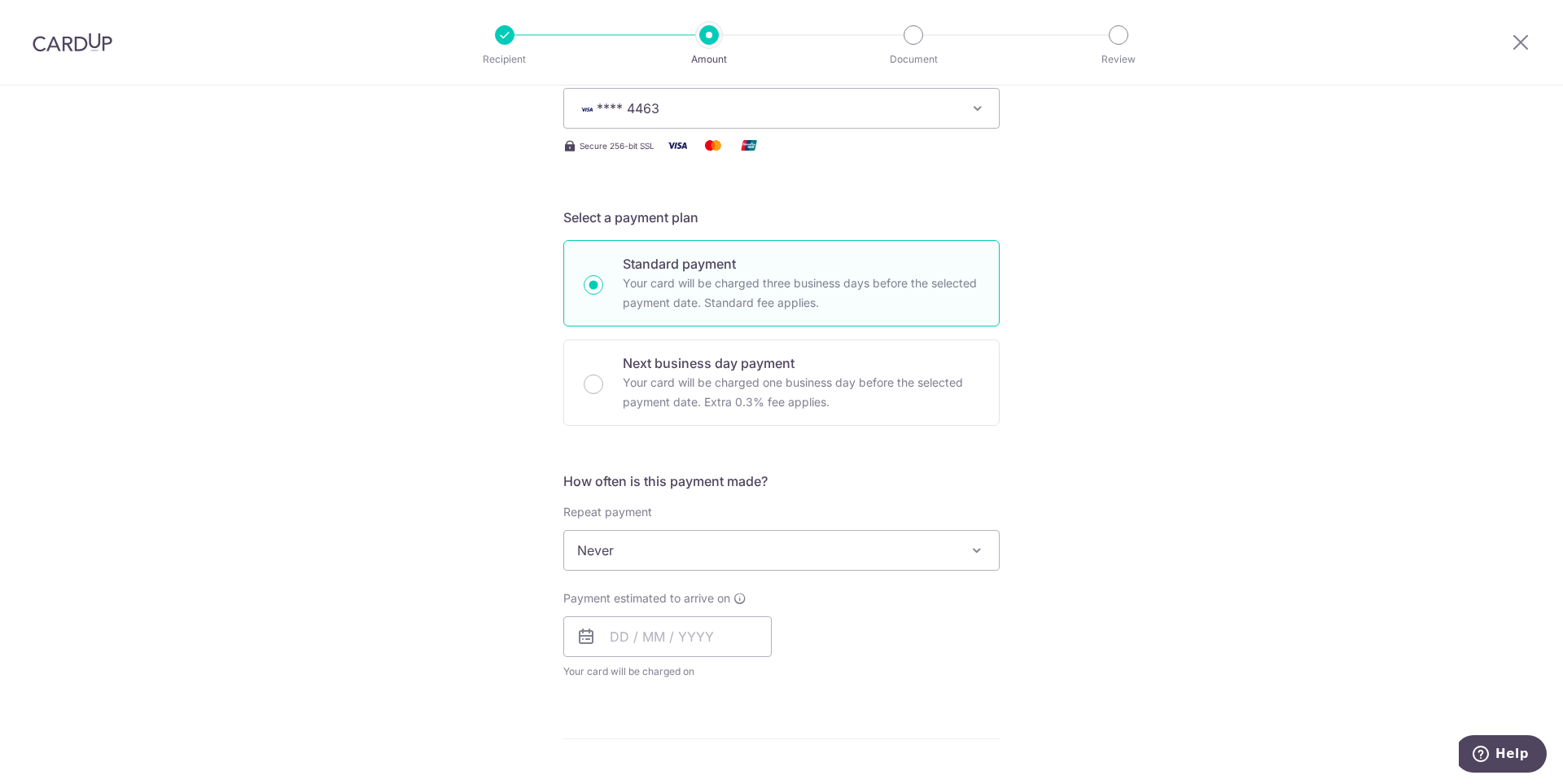
click at [729, 556] on span "Never" at bounding box center [782, 549] width 435 height 39
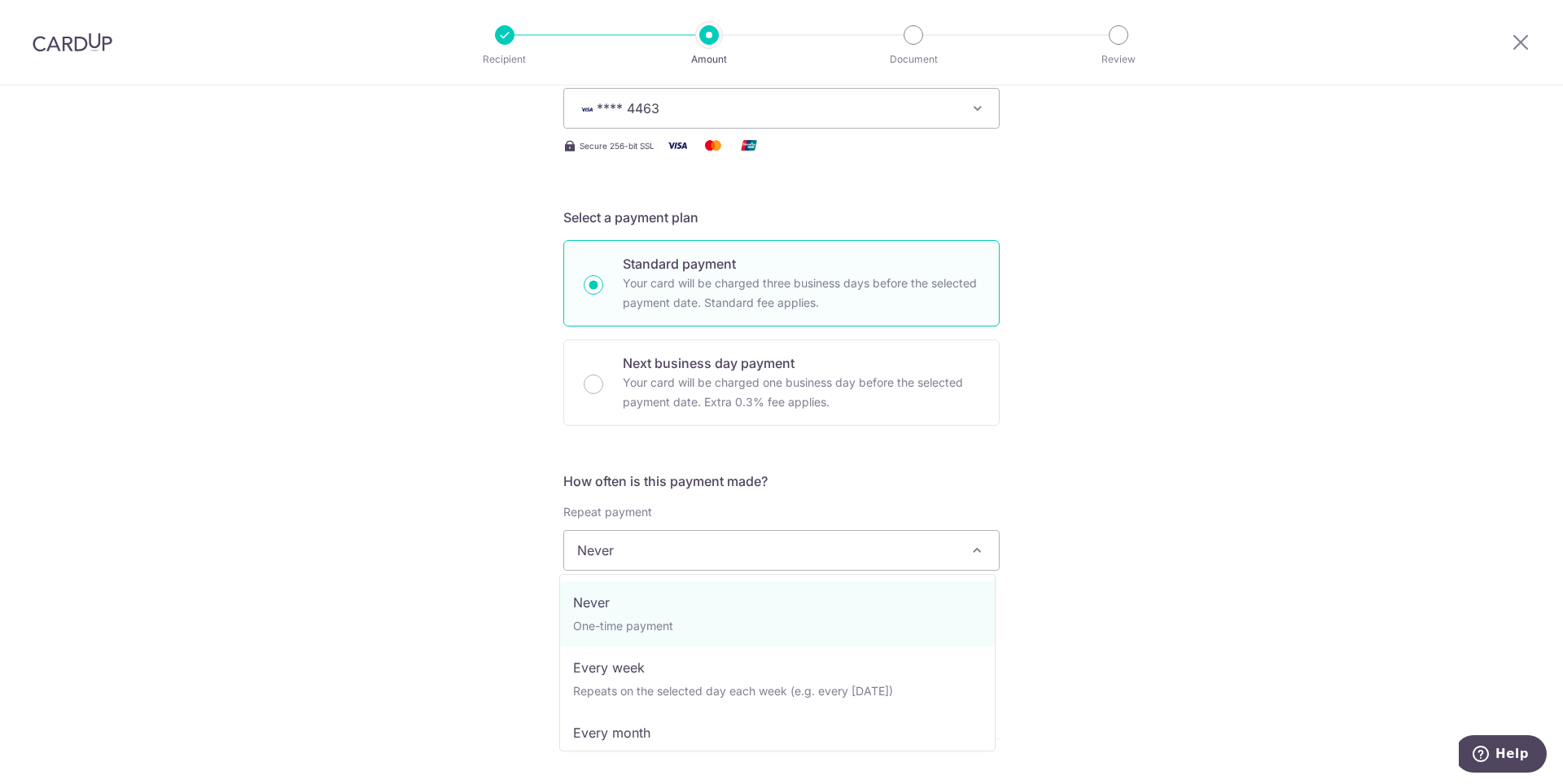
click at [730, 556] on span "Never" at bounding box center [782, 549] width 435 height 39
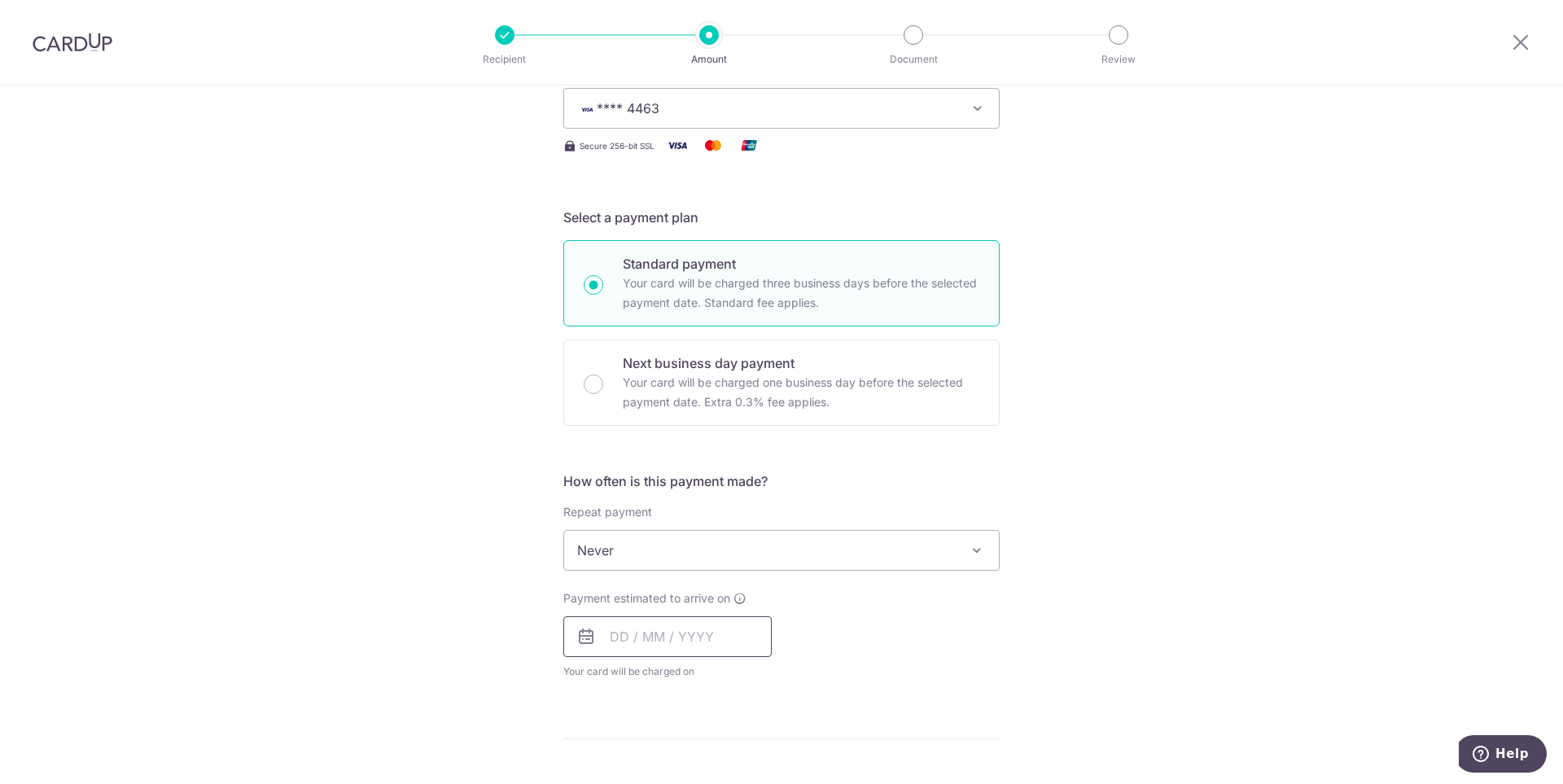
click at [691, 628] on input "text" at bounding box center [667, 636] width 208 height 41
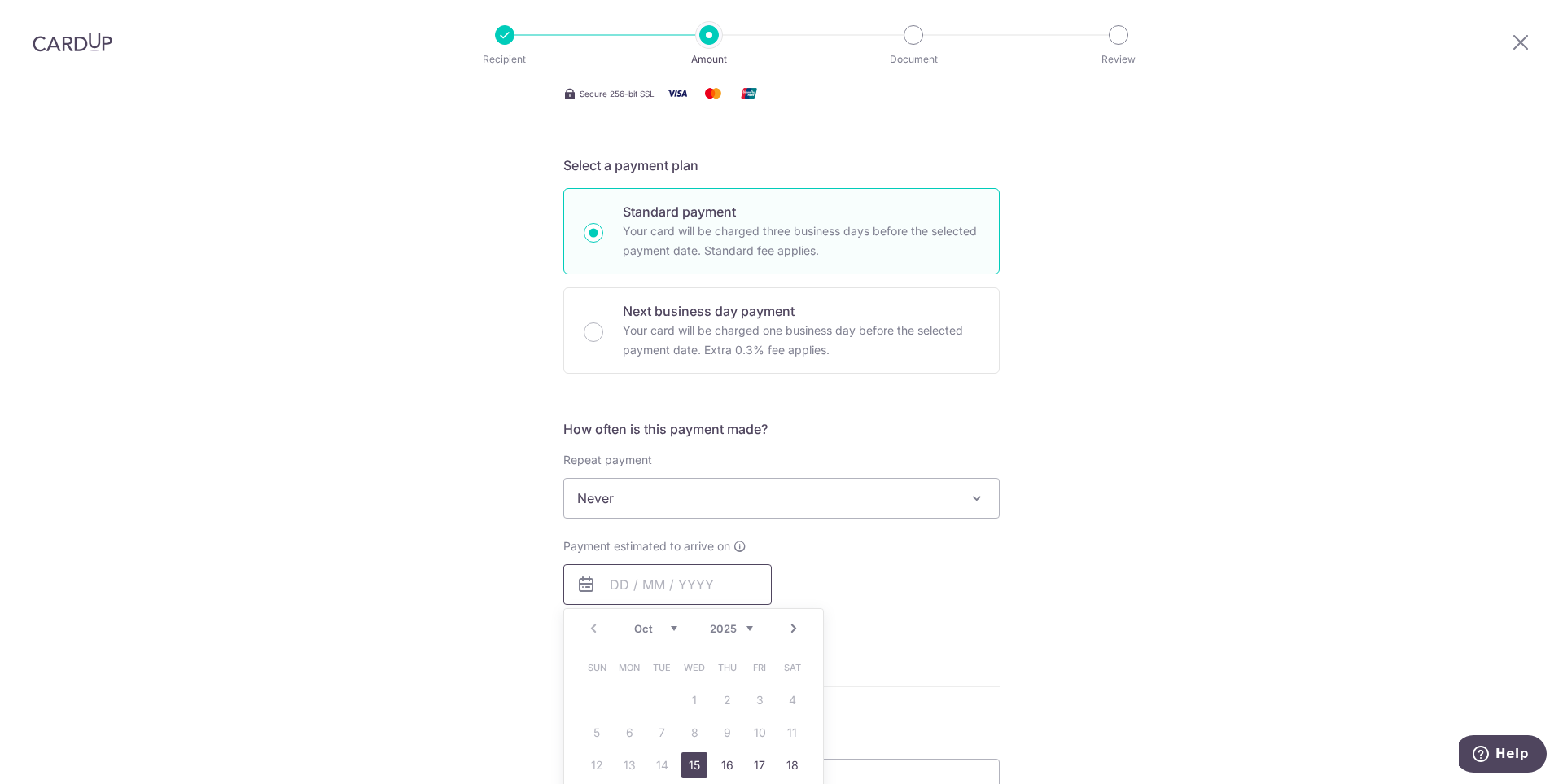
scroll to position [325, 0]
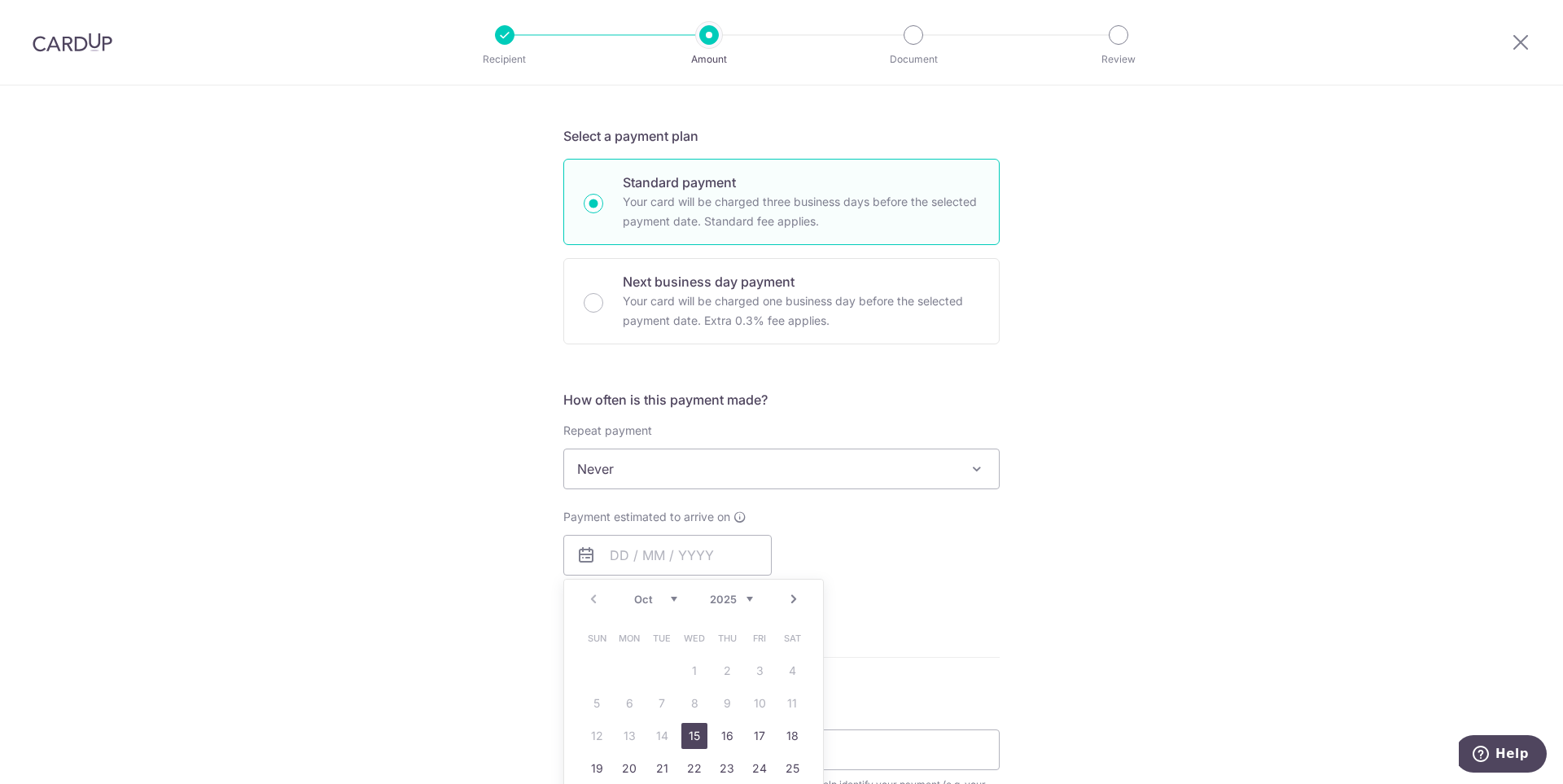
click at [688, 733] on link "15" at bounding box center [695, 735] width 26 height 26
type input "15/10/2025"
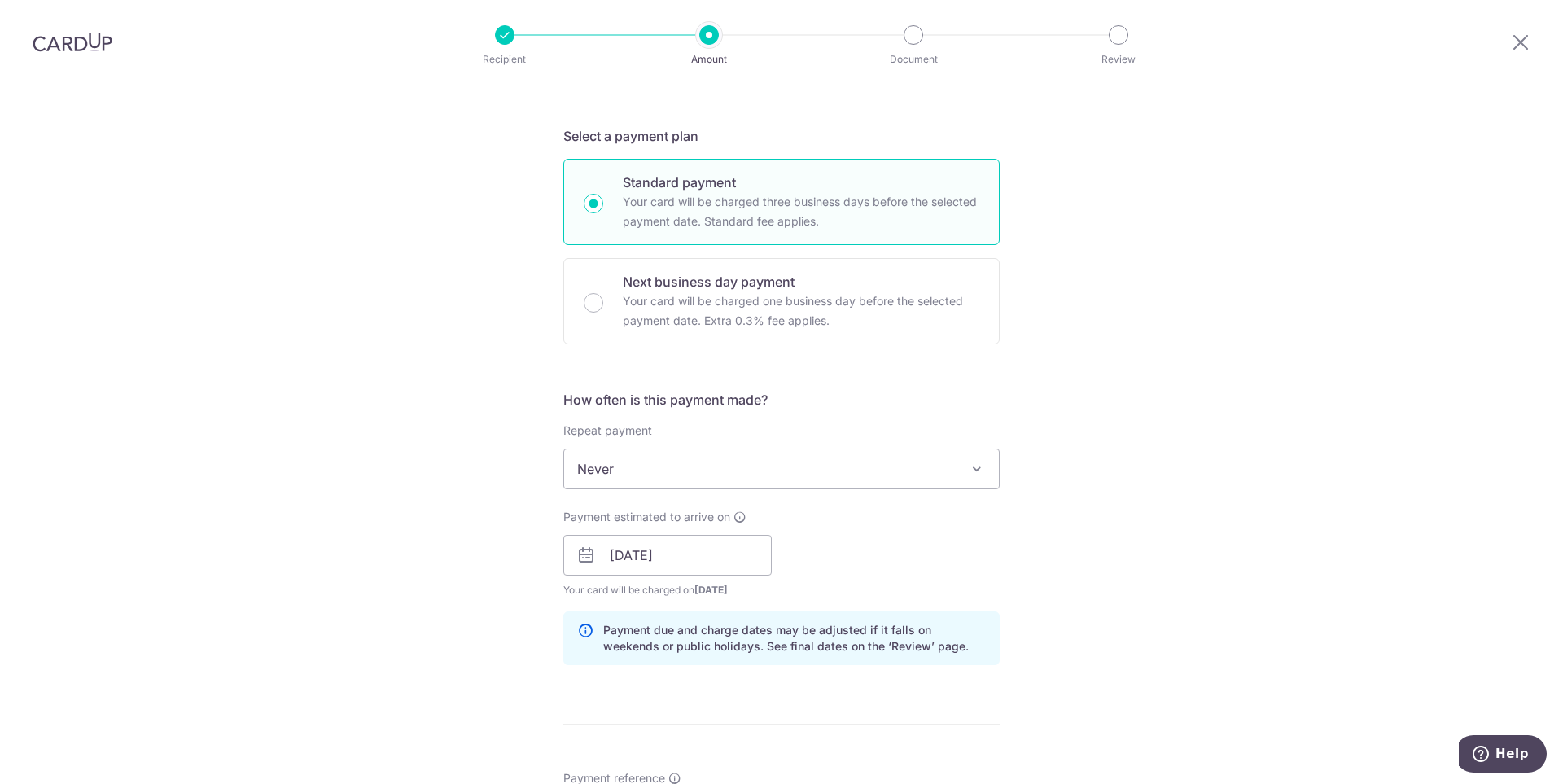
click at [1256, 533] on div "Tell us more about your payment Enter payment amount SGD 222.36 222.36 Select C…" at bounding box center [782, 529] width 1563 height 1538
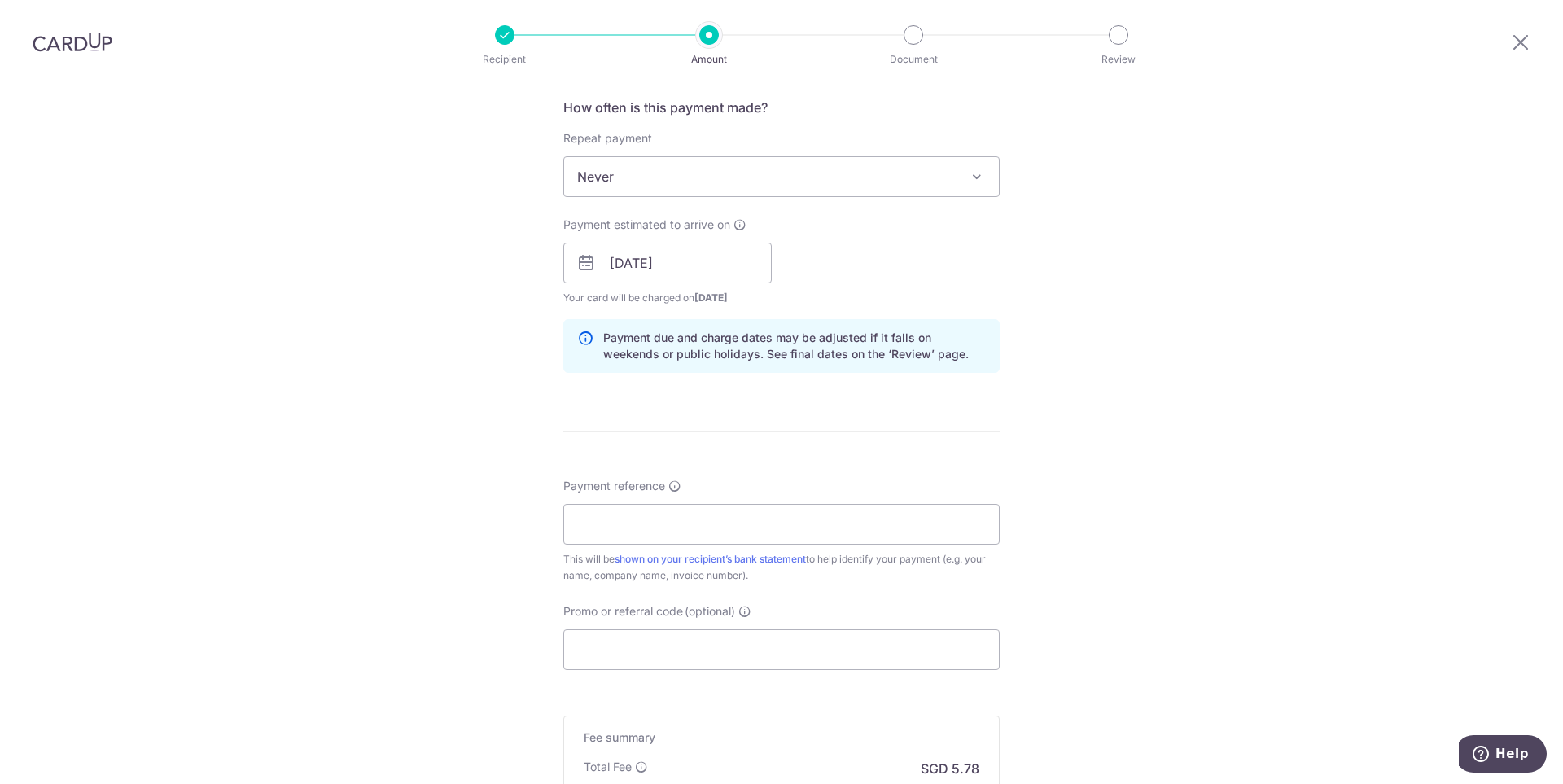
scroll to position [651, 0]
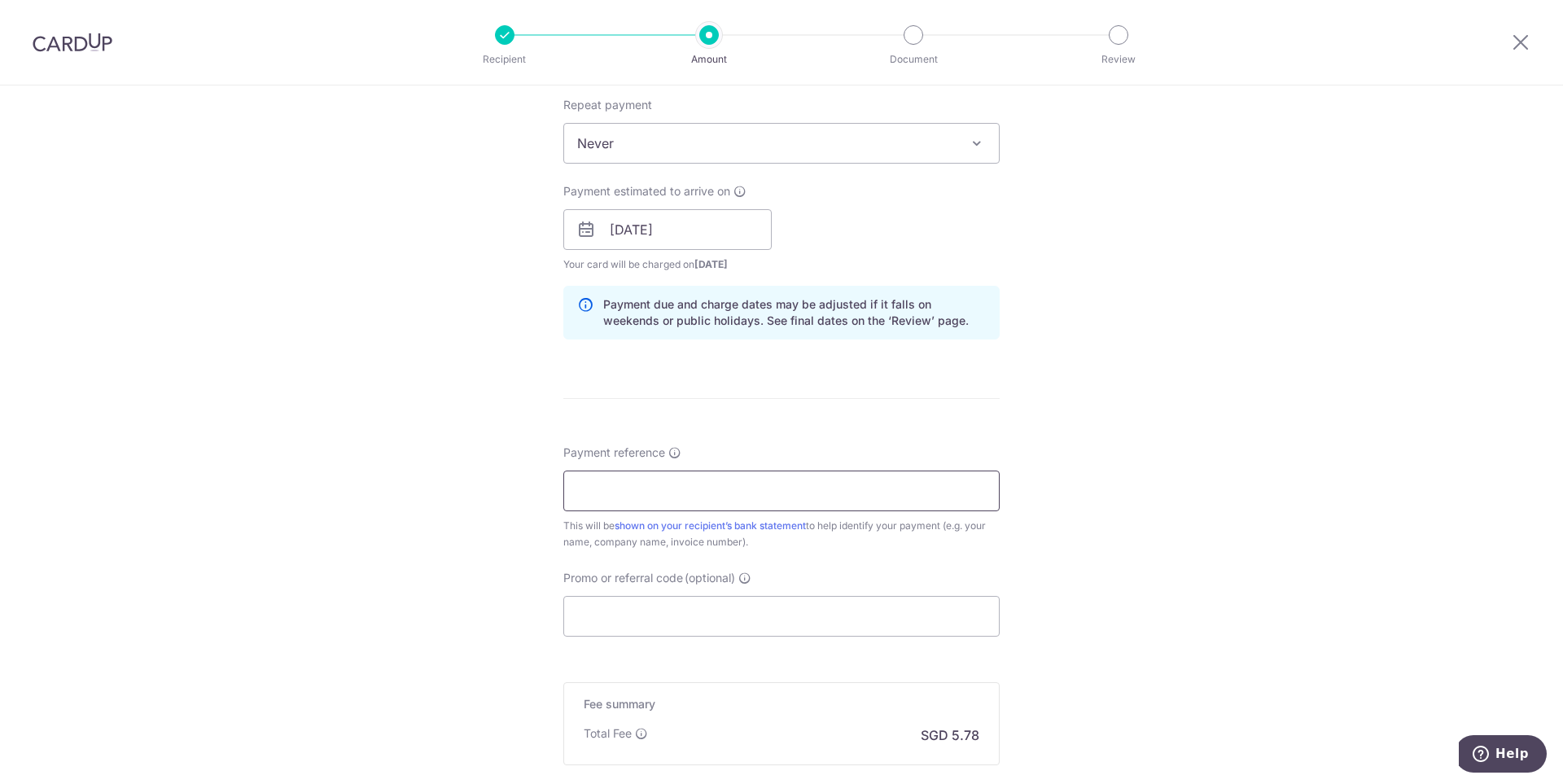
click at [703, 493] on input "Payment reference" at bounding box center [782, 490] width 436 height 41
drag, startPoint x: 1377, startPoint y: 426, endPoint x: 1347, endPoint y: 416, distance: 31.6
click at [1378, 426] on div "Tell us more about your payment Enter payment amount SGD 222.36 222.36 Select C…" at bounding box center [782, 204] width 1563 height 1538
click at [676, 502] on input "Payment reference" at bounding box center [782, 490] width 436 height 41
paste input "3T/43805"
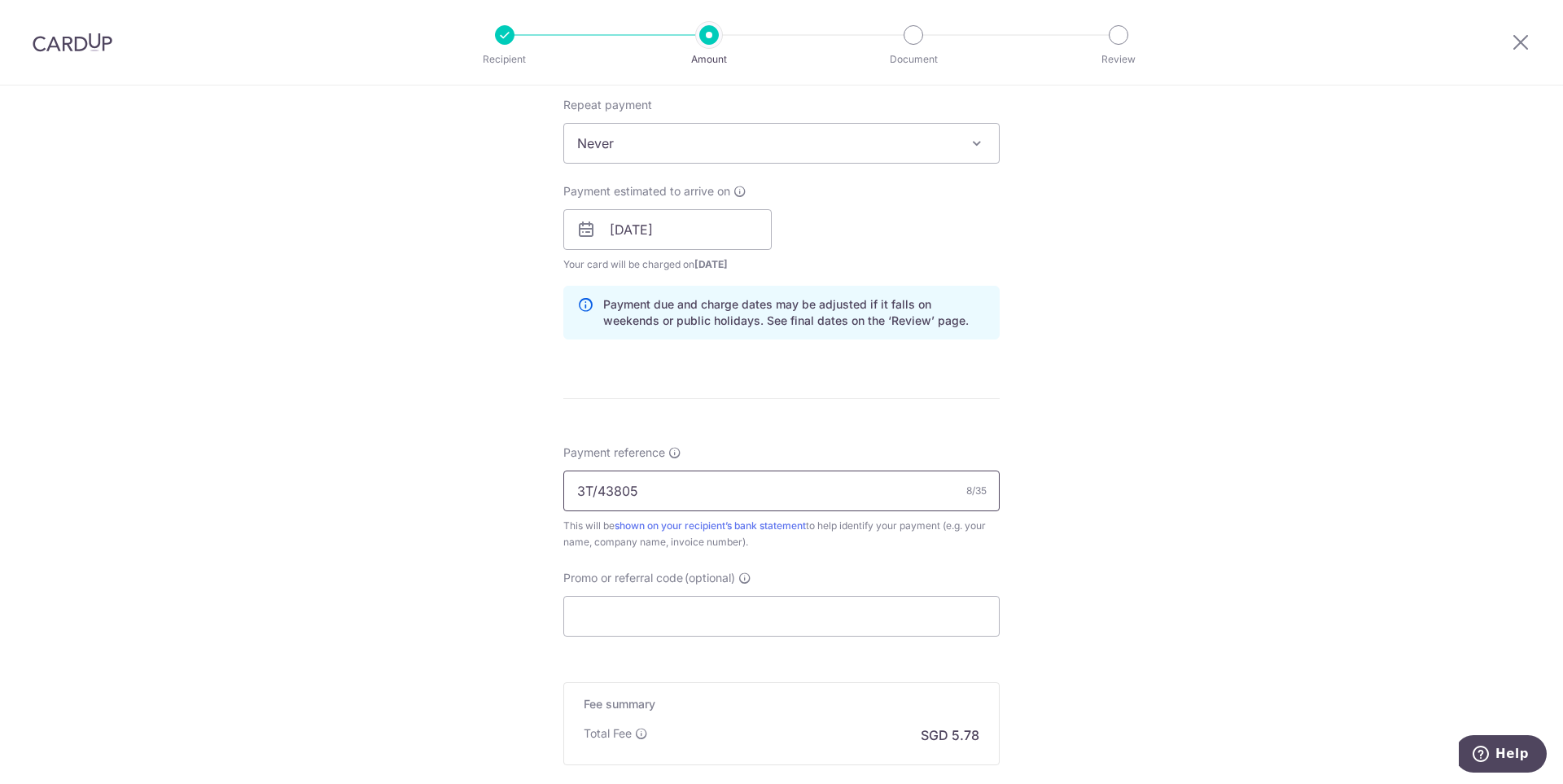
paste input "12W0/184"
paste input "C1003338"
type input "3T/43805 12W0/184 C1003338"
click at [1165, 537] on div "Tell us more about your payment Enter payment amount SGD 222.36 222.36 Select C…" at bounding box center [782, 204] width 1563 height 1538
click at [1087, 527] on div "Tell us more about your payment Enter payment amount SGD 222.36 222.36 Select C…" at bounding box center [782, 204] width 1563 height 1538
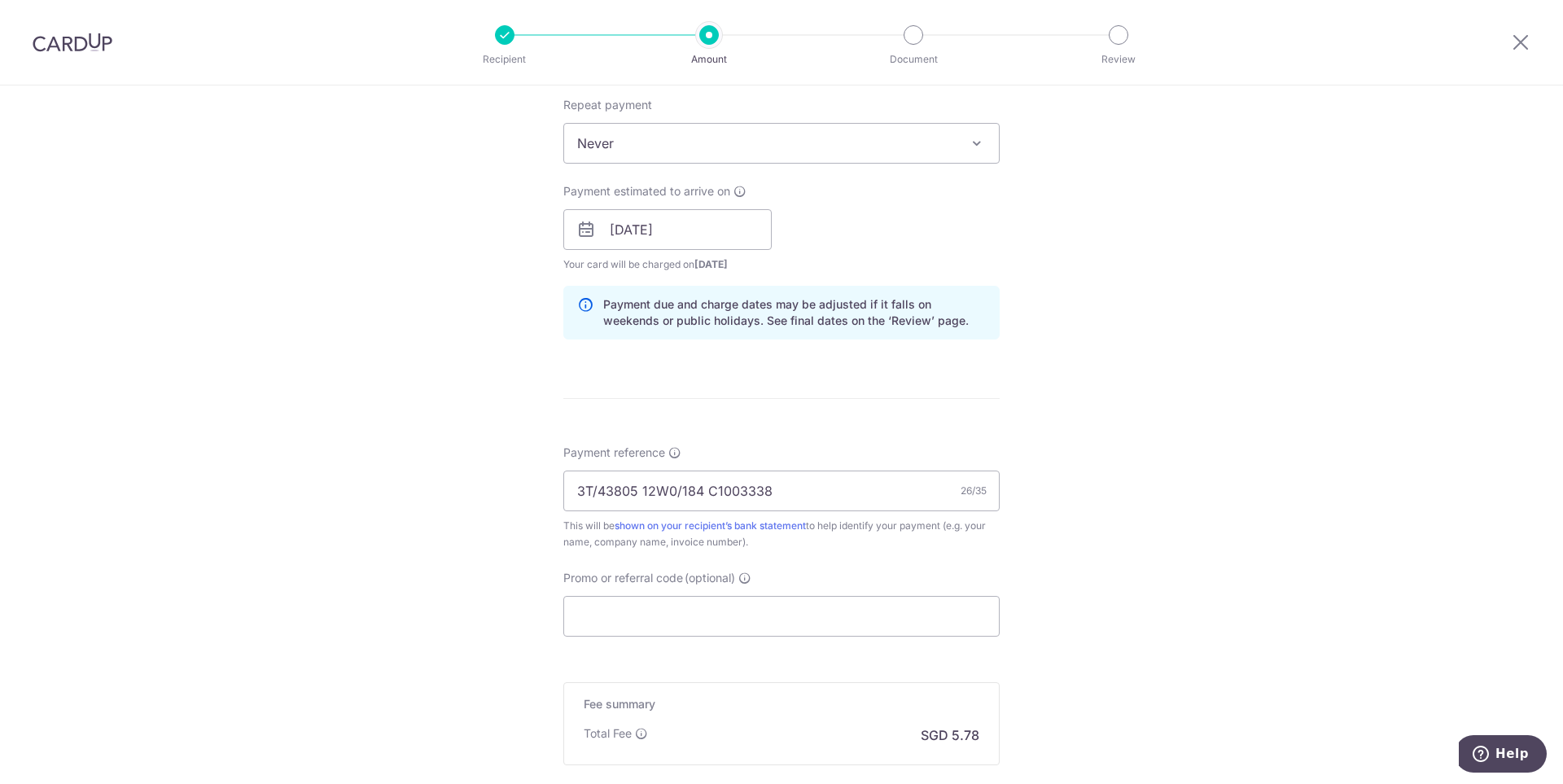
click at [1186, 364] on div "Tell us more about your payment Enter payment amount SGD 222.36 222.36 Select C…" at bounding box center [782, 204] width 1563 height 1538
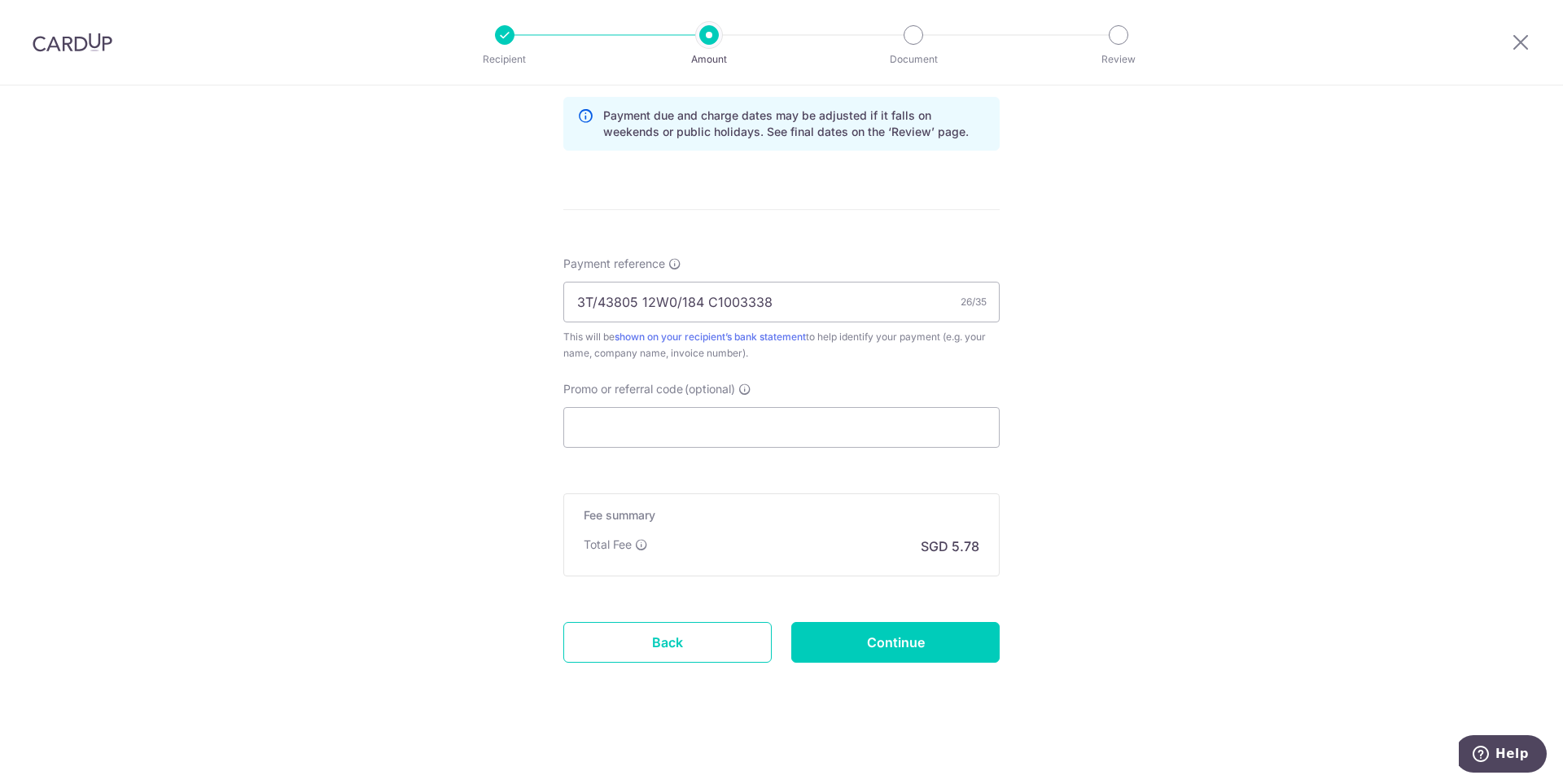
scroll to position [841, 0]
click at [800, 419] on input "Promo or referral code (optional)" at bounding box center [782, 426] width 436 height 41
paste input "C1003338"
type input "C1003338"
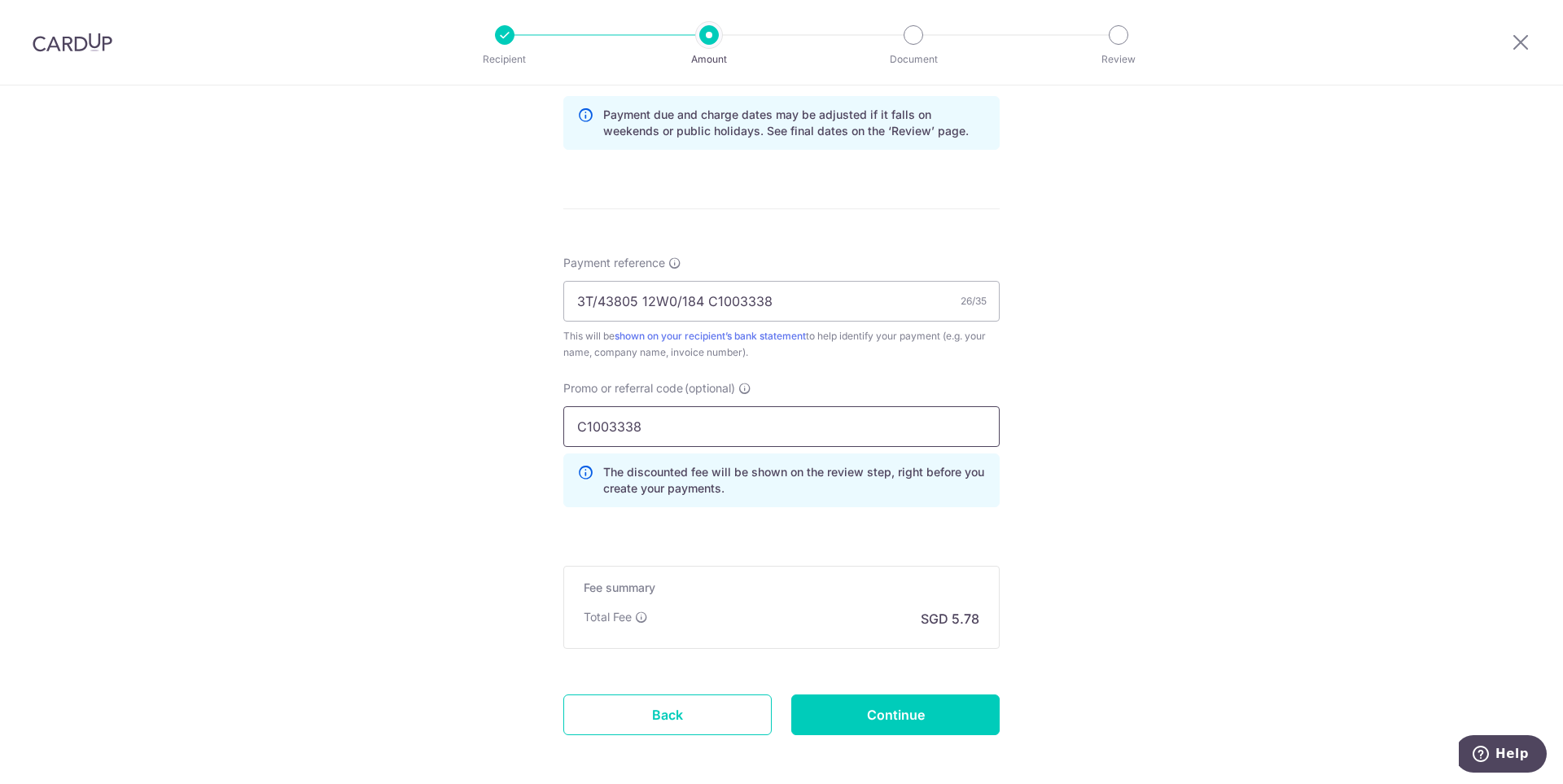
drag, startPoint x: 694, startPoint y: 419, endPoint x: 516, endPoint y: 414, distance: 178.1
click at [520, 414] on div "Tell us more about your payment Enter payment amount SGD 222.36 222.36 Select C…" at bounding box center [782, 51] width 1563 height 1612
type input "OFF255"
click at [1239, 467] on div "Tell us more about your payment Enter payment amount SGD 222.36 222.36 Select C…" at bounding box center [782, 51] width 1563 height 1612
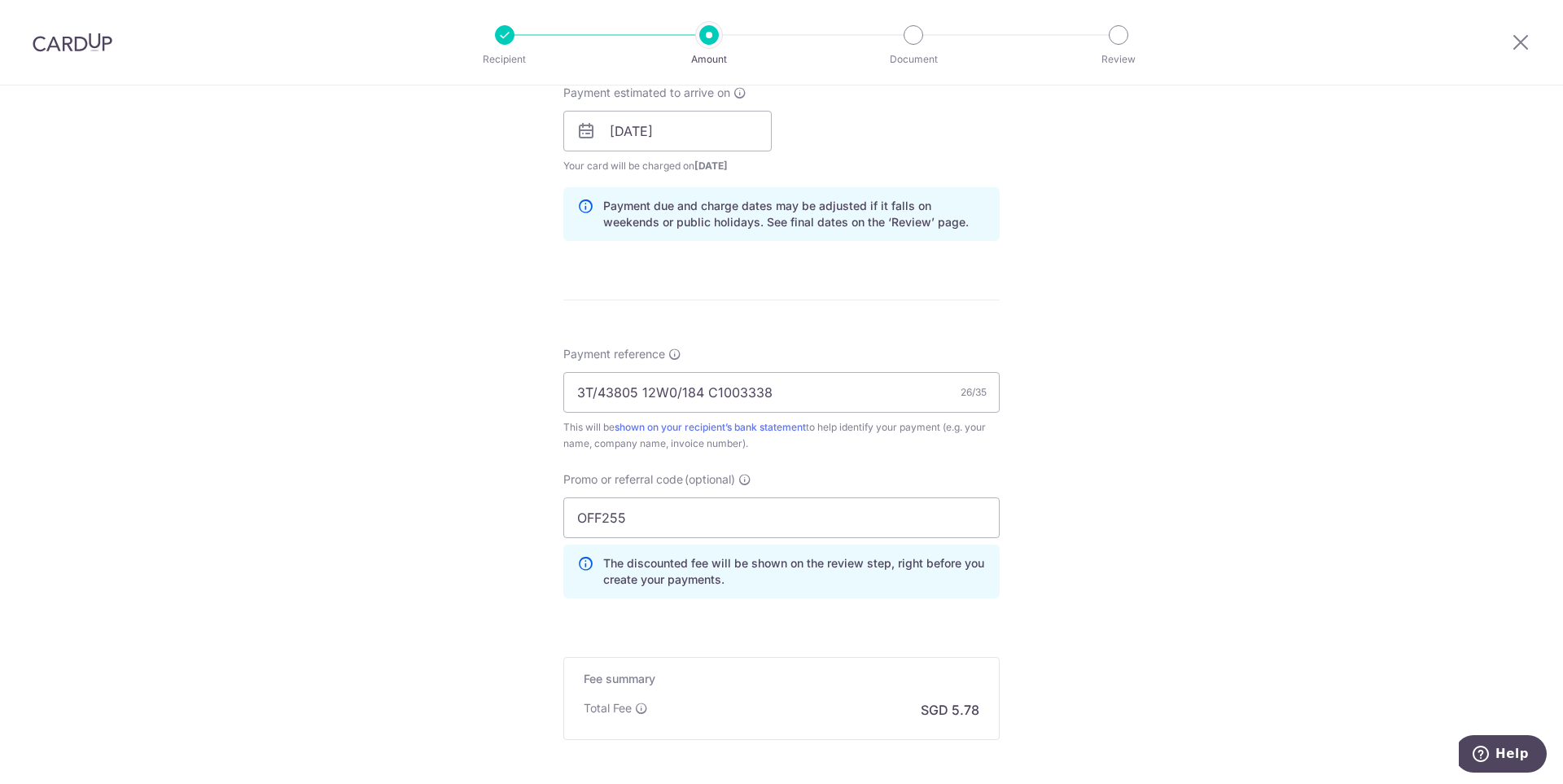
scroll to position [913, 0]
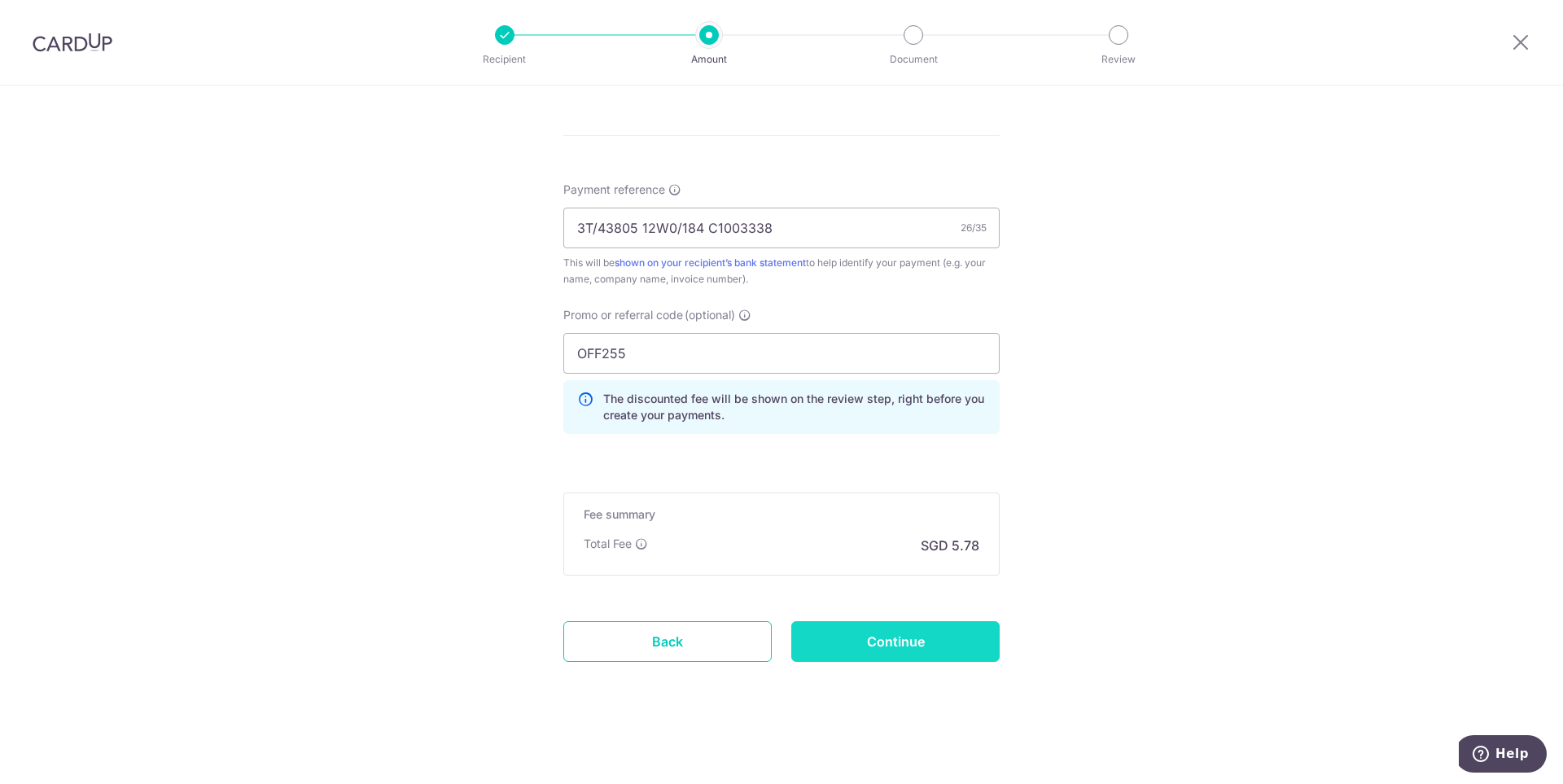
click at [902, 648] on input "Continue" at bounding box center [895, 641] width 208 height 41
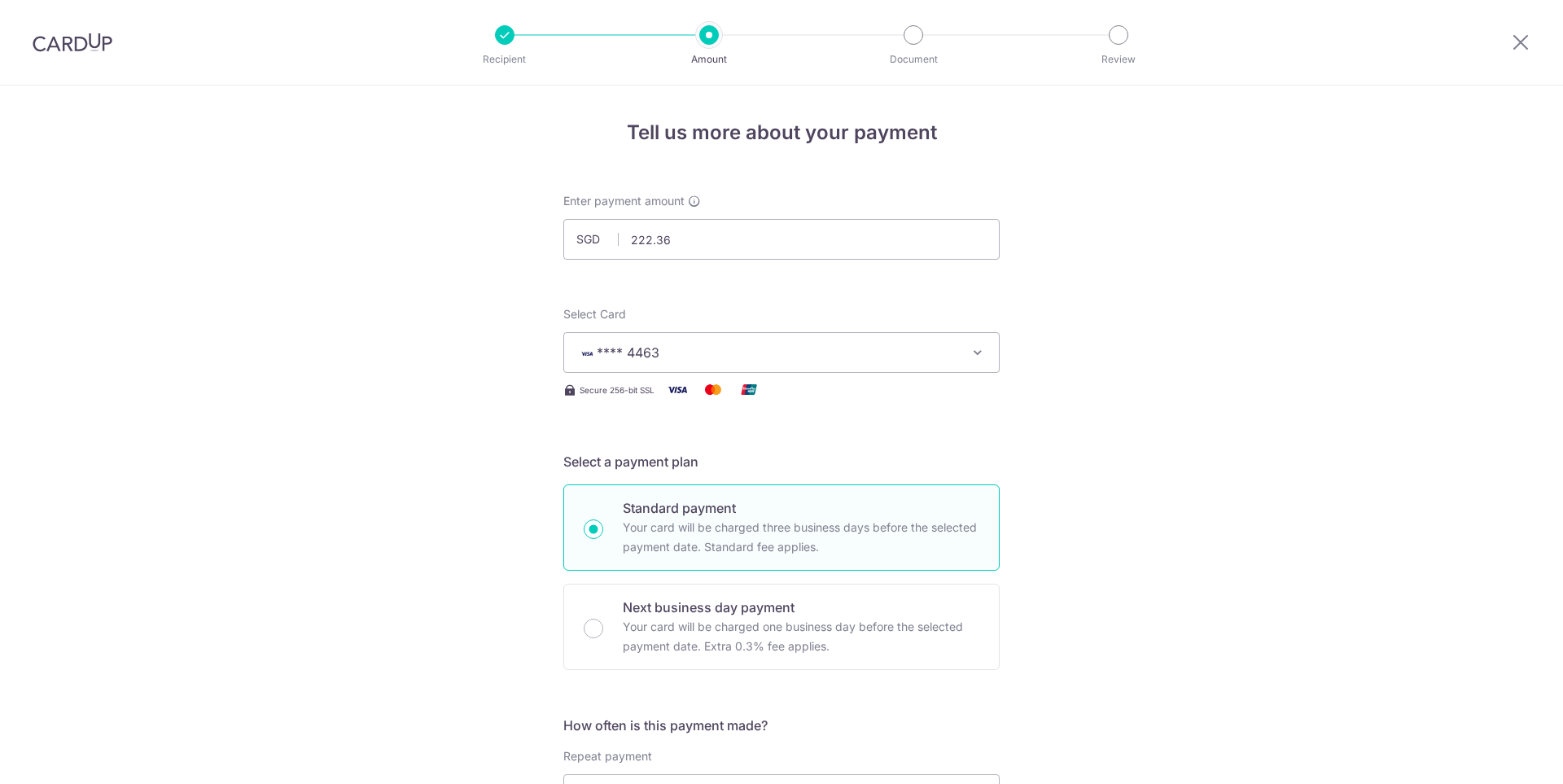
scroll to position [959, 0]
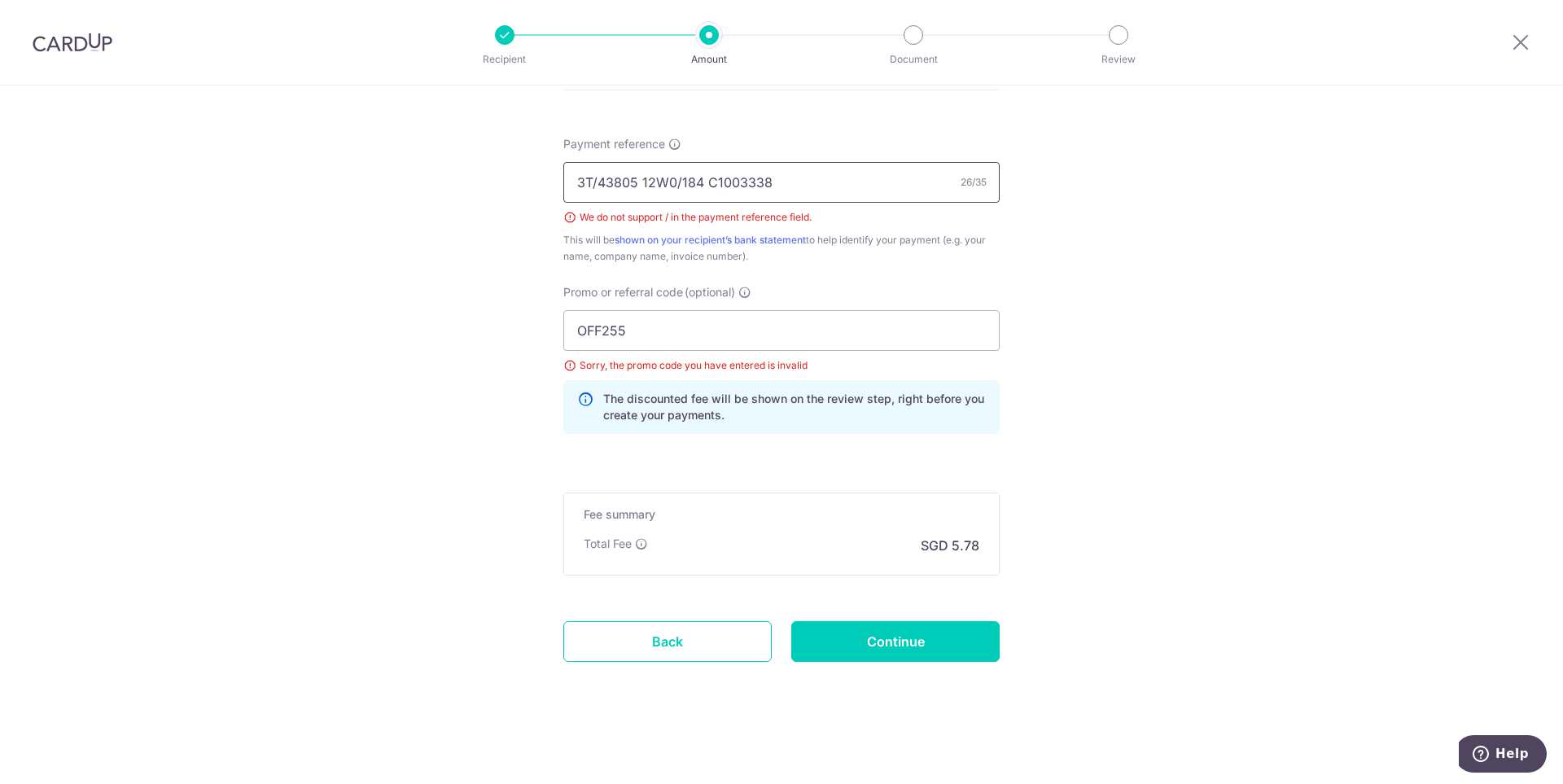
click at [594, 181] on input "3T/43805 12W0/184 C1003338" at bounding box center [782, 182] width 436 height 41
type input "3T43805 12W0184 C1003338"
click at [646, 335] on input "OFF255" at bounding box center [782, 330] width 436 height 41
type input "OFF225"
click at [910, 638] on input "Continue" at bounding box center [895, 641] width 208 height 41
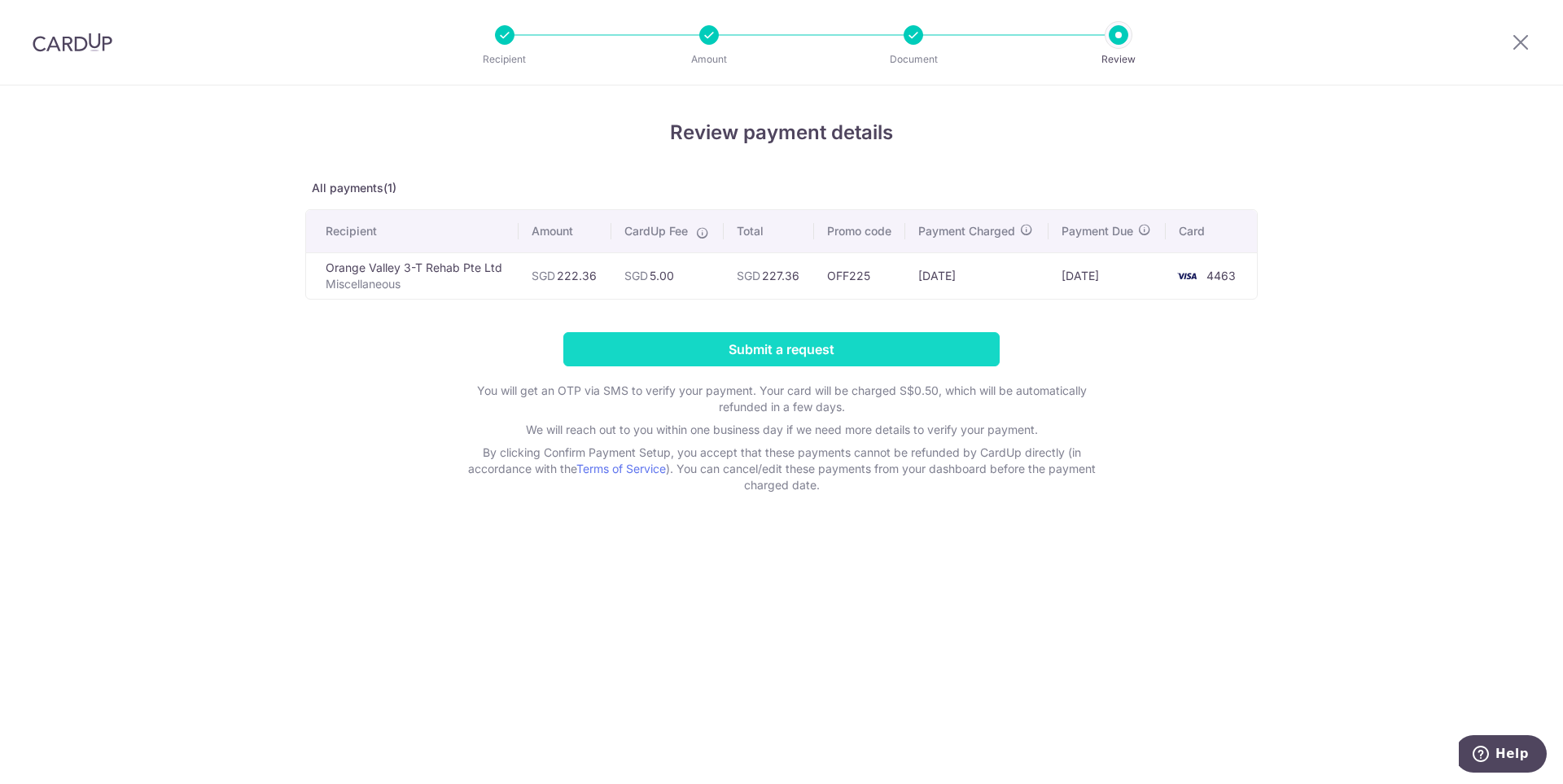
click at [767, 353] on input "Submit a request" at bounding box center [782, 349] width 436 height 34
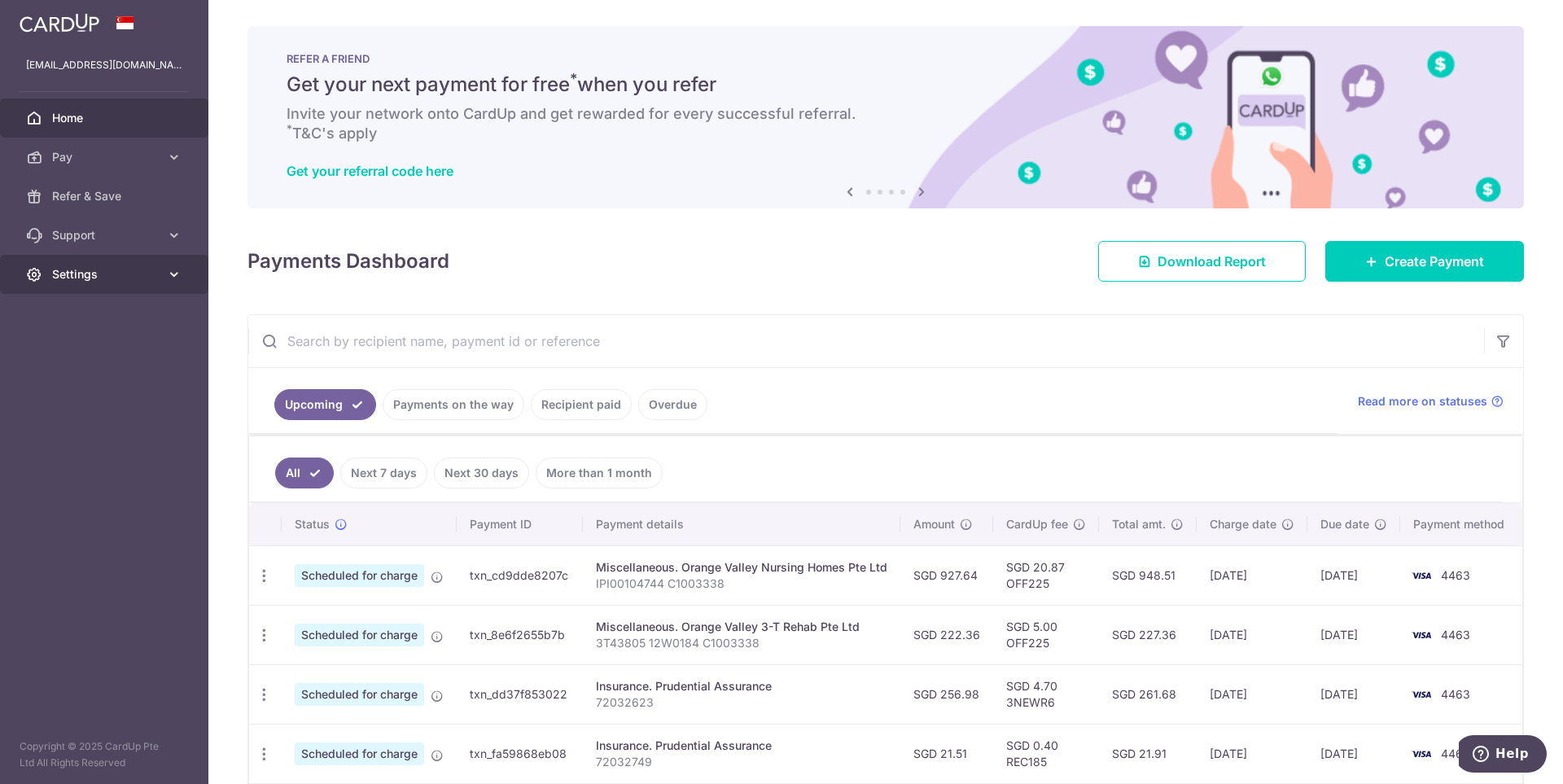
click at [113, 273] on span "Settings" at bounding box center [106, 274] width 108 height 16
click at [105, 318] on span "Account" at bounding box center [106, 313] width 108 height 16
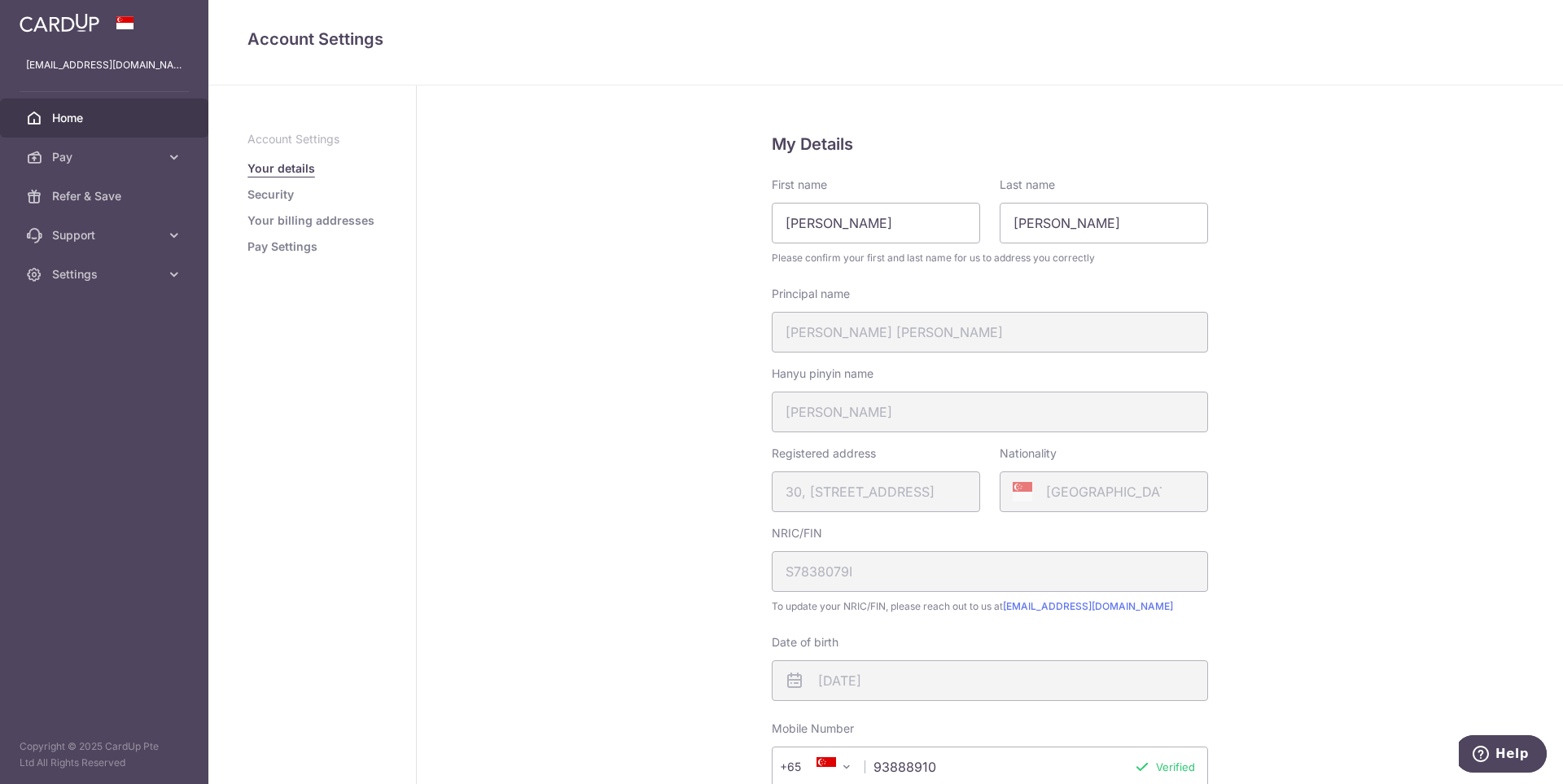
click at [79, 124] on span "Home" at bounding box center [106, 117] width 108 height 16
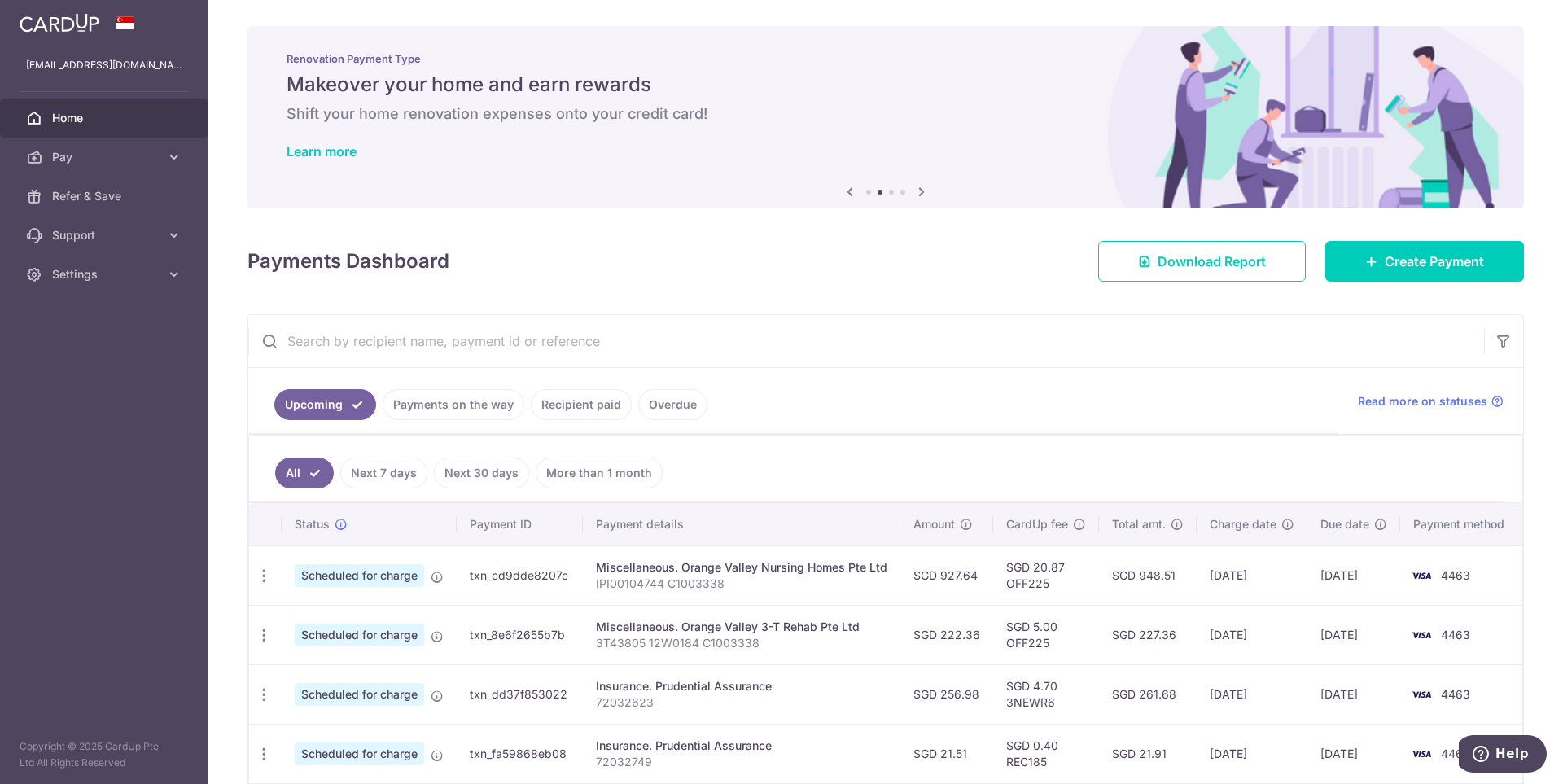
click at [101, 118] on span "Home" at bounding box center [106, 117] width 108 height 16
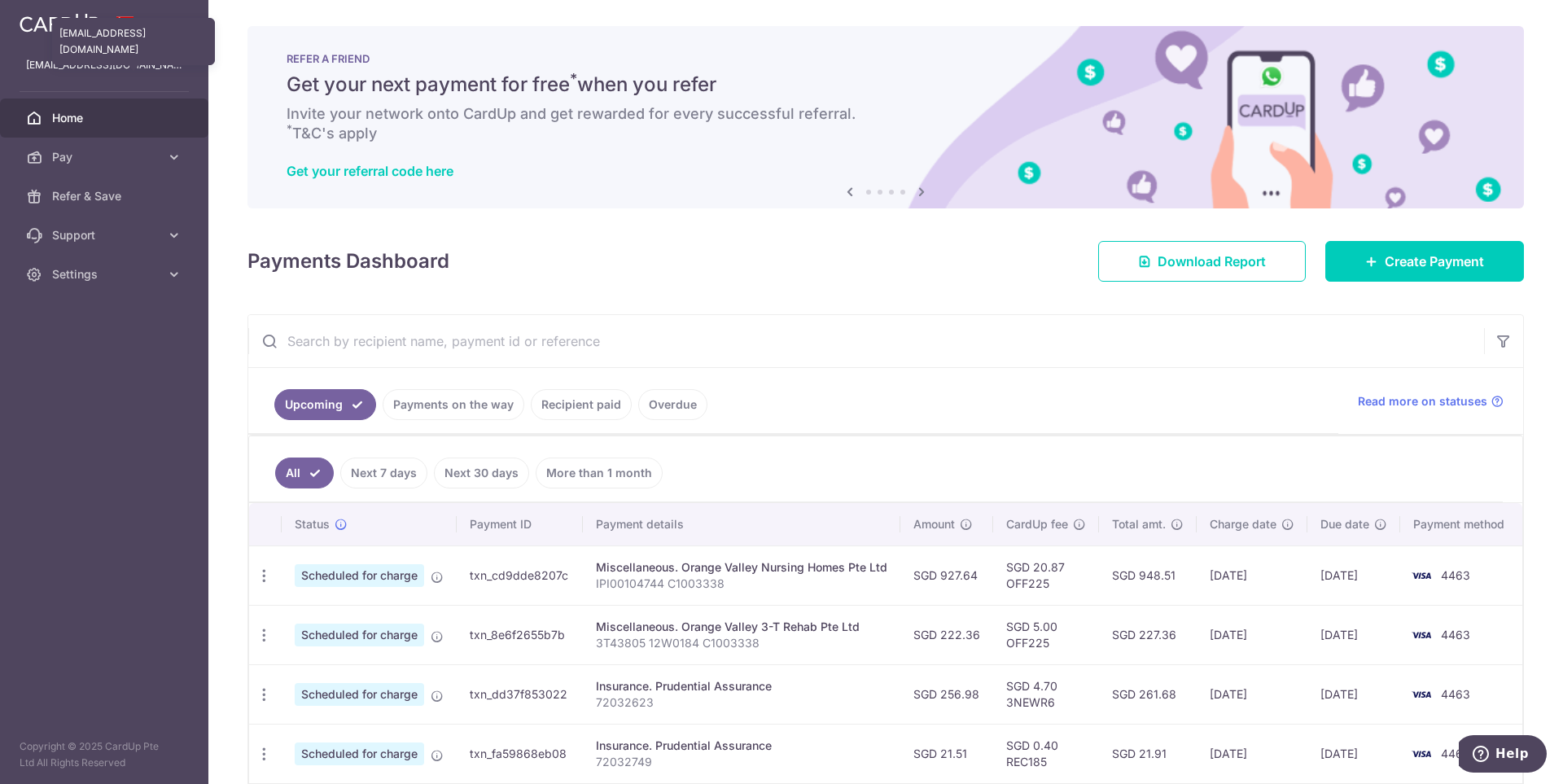
click at [101, 69] on p "[EMAIL_ADDRESS][DOMAIN_NAME]" at bounding box center [104, 65] width 156 height 16
click at [119, 38] on div at bounding box center [104, 23] width 208 height 46
click at [118, 272] on span "Settings" at bounding box center [106, 274] width 108 height 16
click at [84, 337] on link "Logout" at bounding box center [104, 351] width 208 height 39
